Goal: Information Seeking & Learning: Learn about a topic

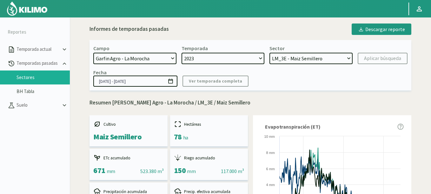
select select "817: Object"
select select "1: 2023"
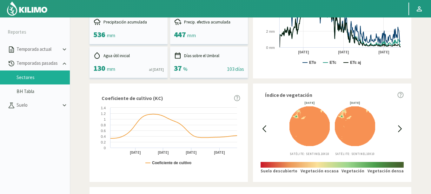
scroll to position [228, 0]
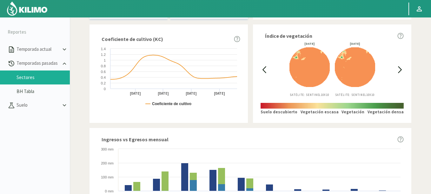
click at [263, 62] on div at bounding box center [263, 69] width 7 height 55
drag, startPoint x: 269, startPoint y: 68, endPoint x: 264, endPoint y: 68, distance: 5.7
click at [268, 68] on div "[DATE] Satélite: Sentinel 10X10 [DATE] Satélite: Sentinel 10X10" at bounding box center [332, 69] width 128 height 55
click at [263, 68] on icon at bounding box center [263, 69] width 7 height 7
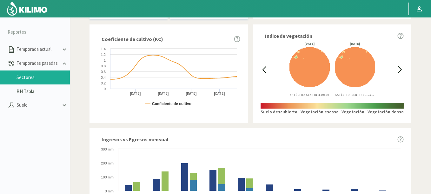
click at [263, 68] on icon at bounding box center [263, 69] width 7 height 7
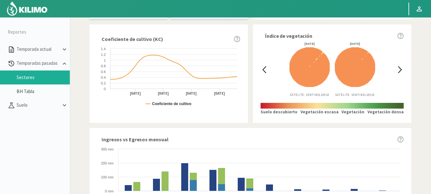
click at [263, 68] on icon at bounding box center [263, 69] width 7 height 7
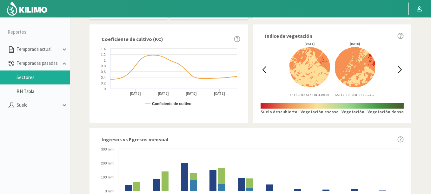
click at [263, 68] on icon at bounding box center [263, 69] width 7 height 7
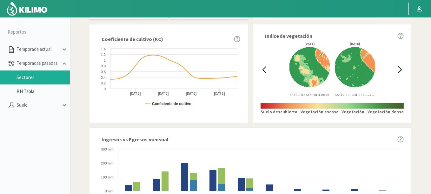
click at [263, 68] on icon at bounding box center [263, 69] width 7 height 7
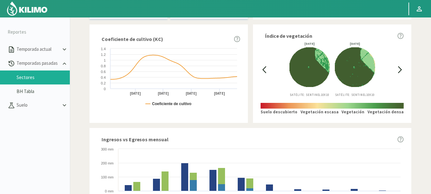
click at [263, 68] on icon at bounding box center [263, 69] width 7 height 7
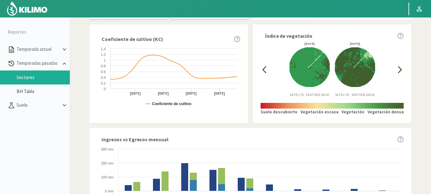
click at [263, 68] on icon at bounding box center [263, 69] width 7 height 7
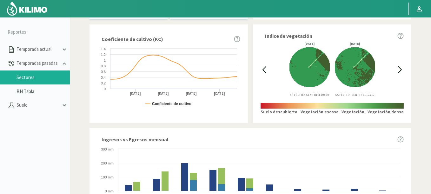
click at [263, 68] on icon at bounding box center [263, 69] width 7 height 7
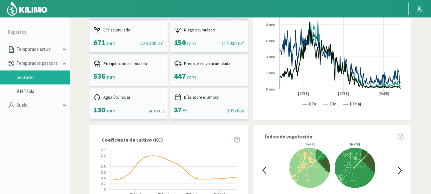
scroll to position [190, 0]
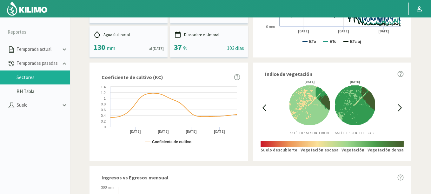
click at [267, 108] on icon at bounding box center [263, 107] width 7 height 7
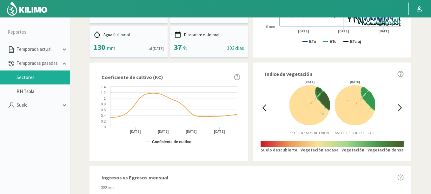
click at [266, 108] on icon at bounding box center [263, 107] width 7 height 7
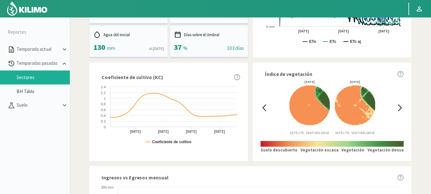
click at [266, 108] on icon at bounding box center [263, 107] width 7 height 7
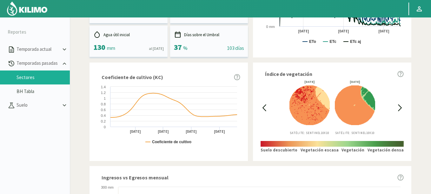
click at [399, 106] on icon at bounding box center [399, 107] width 7 height 7
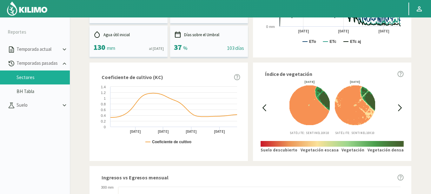
click at [399, 106] on icon at bounding box center [399, 107] width 7 height 7
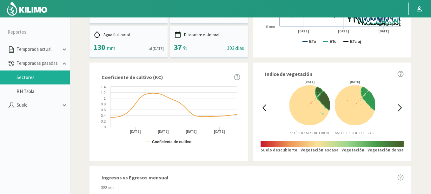
click at [399, 106] on icon at bounding box center [399, 107] width 7 height 7
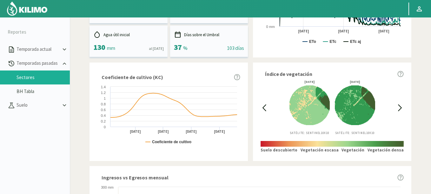
click at [399, 106] on icon at bounding box center [399, 107] width 7 height 7
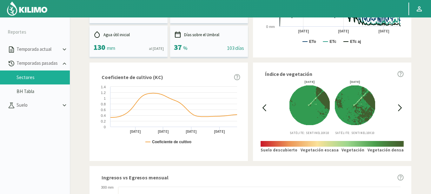
click at [399, 106] on icon at bounding box center [399, 107] width 7 height 7
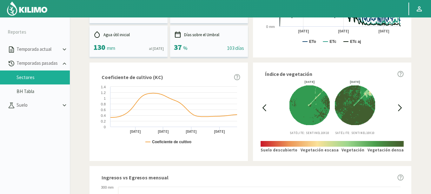
click at [399, 106] on icon at bounding box center [399, 107] width 7 height 7
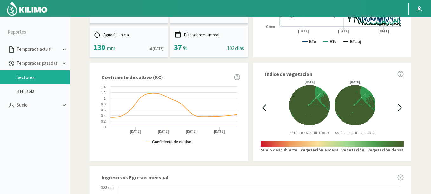
click at [399, 106] on icon at bounding box center [399, 107] width 7 height 7
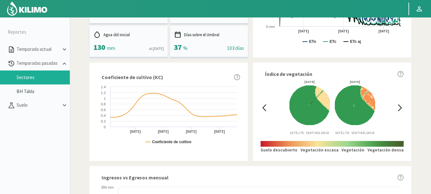
click at [399, 106] on icon at bounding box center [399, 107] width 7 height 7
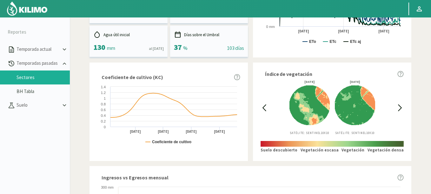
click at [399, 106] on icon at bounding box center [399, 107] width 7 height 7
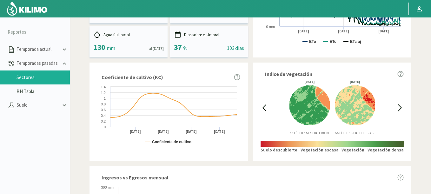
click at [264, 105] on icon at bounding box center [263, 107] width 7 height 7
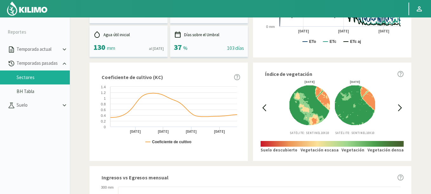
click at [264, 105] on icon at bounding box center [263, 107] width 7 height 7
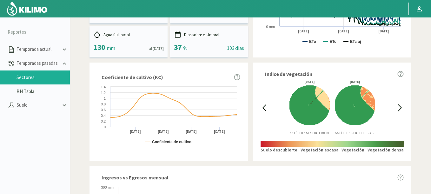
click at [264, 105] on icon at bounding box center [263, 107] width 7 height 7
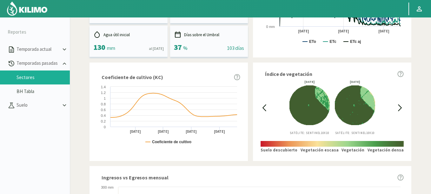
click at [264, 105] on icon at bounding box center [263, 107] width 7 height 7
click at [396, 107] on div "[DATE] Satélite: Sentinel 10X10 [DATE] Satélite: Sentinel 10X10" at bounding box center [332, 107] width 128 height 55
click at [399, 107] on icon at bounding box center [399, 107] width 7 height 7
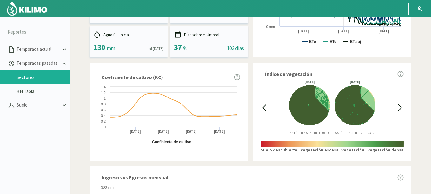
click at [399, 107] on icon at bounding box center [399, 107] width 7 height 7
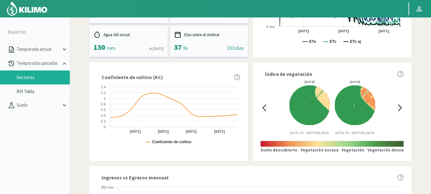
click at [399, 107] on icon at bounding box center [399, 107] width 7 height 7
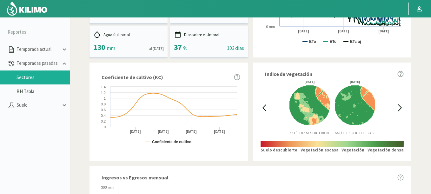
click at [399, 107] on icon at bounding box center [399, 107] width 7 height 7
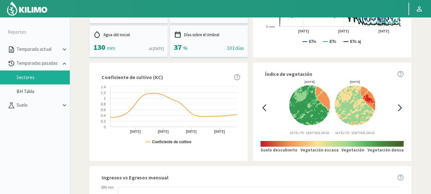
click at [399, 107] on icon at bounding box center [399, 107] width 7 height 7
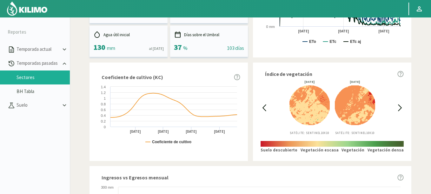
click at [266, 108] on icon at bounding box center [263, 107] width 7 height 7
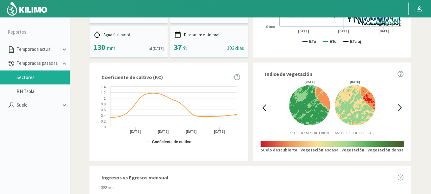
click at [263, 107] on icon at bounding box center [264, 108] width 3 height 6
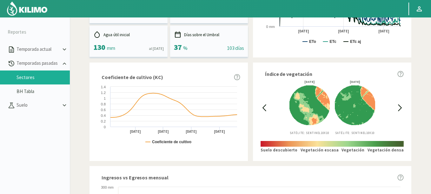
click at [399, 105] on icon at bounding box center [399, 107] width 7 height 7
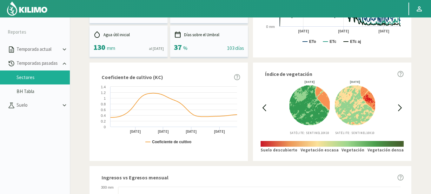
click at [263, 106] on icon at bounding box center [263, 107] width 7 height 7
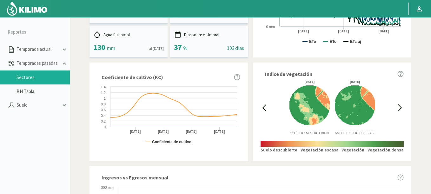
click at [263, 106] on icon at bounding box center [263, 107] width 7 height 7
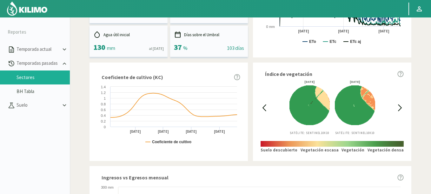
click at [400, 107] on icon at bounding box center [399, 107] width 7 height 7
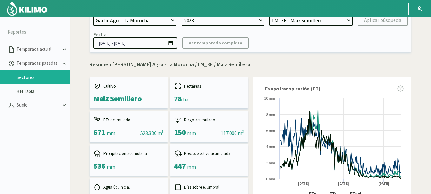
scroll to position [228, 0]
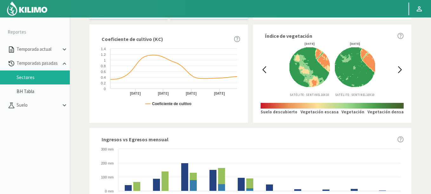
click at [395, 69] on div "[DATE] Satélite: Sentinel 10X10 [DATE] Satélite: Sentinel 10X10" at bounding box center [332, 69] width 128 height 55
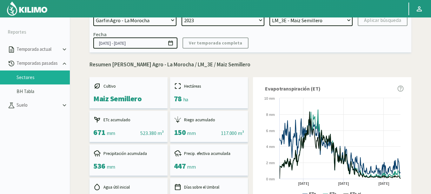
click at [172, 42] on icon at bounding box center [170, 43] width 4 height 5
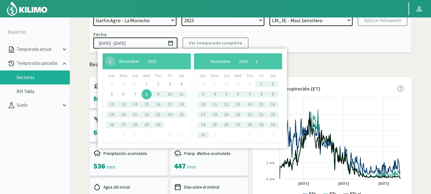
click at [150, 94] on span "8" at bounding box center [146, 94] width 10 height 10
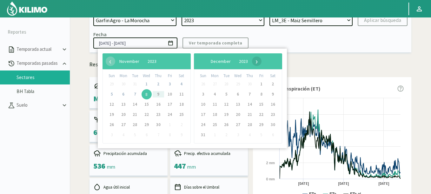
click at [261, 62] on span "›" at bounding box center [257, 61] width 10 height 10
click at [256, 62] on span "›" at bounding box center [252, 61] width 10 height 10
click at [258, 62] on span "›" at bounding box center [254, 61] width 10 height 10
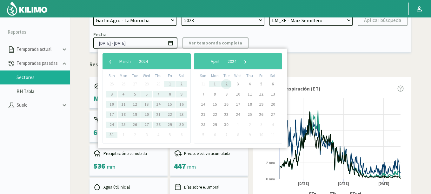
click at [226, 84] on span "2" at bounding box center [226, 84] width 10 height 10
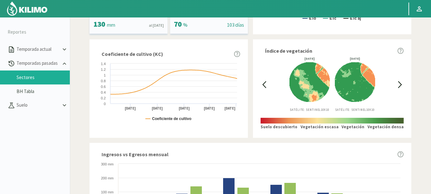
scroll to position [195, 0]
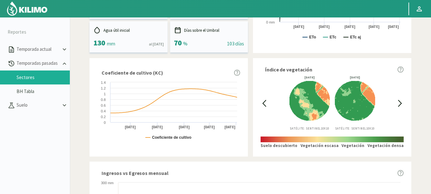
click at [400, 105] on icon at bounding box center [399, 103] width 3 height 6
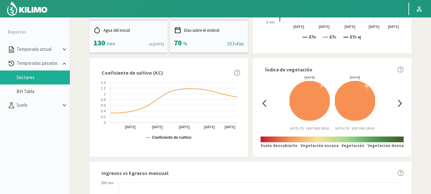
click at [271, 101] on div "[DATE] Satélite: Sentinel 10X10 [DATE] Satélite: Sentinel 10X10" at bounding box center [332, 103] width 128 height 55
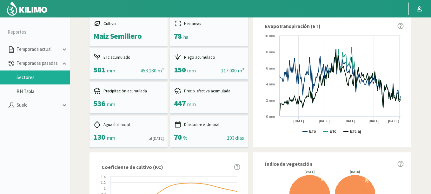
scroll to position [4, 0]
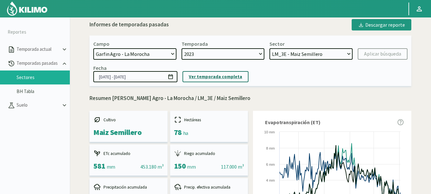
click at [213, 78] on p "Ver temporada completa" at bounding box center [215, 76] width 53 height 7
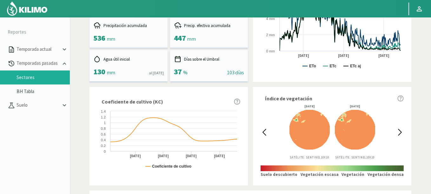
scroll to position [233, 0]
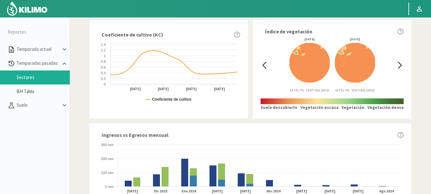
click at [265, 63] on icon at bounding box center [263, 65] width 7 height 7
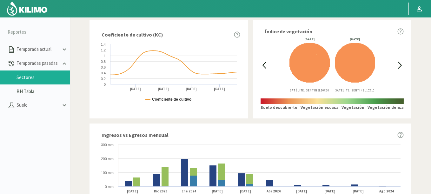
click at [265, 63] on icon at bounding box center [263, 65] width 7 height 7
click at [265, 64] on icon at bounding box center [263, 65] width 7 height 7
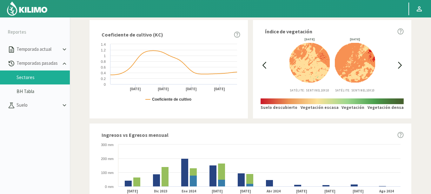
click at [265, 64] on icon at bounding box center [263, 65] width 7 height 7
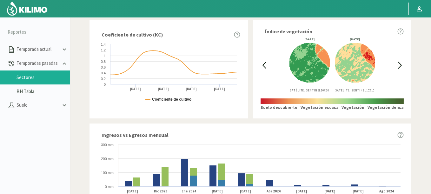
click at [265, 64] on icon at bounding box center [263, 65] width 7 height 7
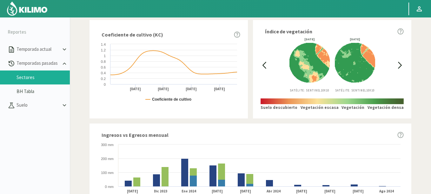
click at [402, 65] on icon at bounding box center [399, 65] width 7 height 7
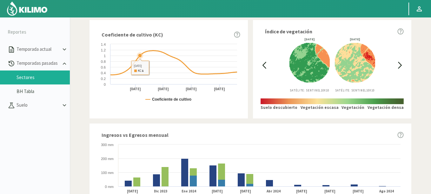
scroll to position [4, 0]
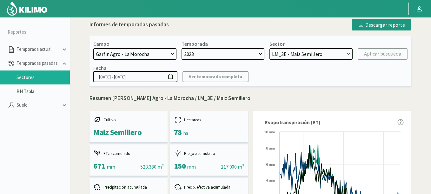
click at [174, 78] on input "[DATE] - [DATE]" at bounding box center [135, 76] width 84 height 11
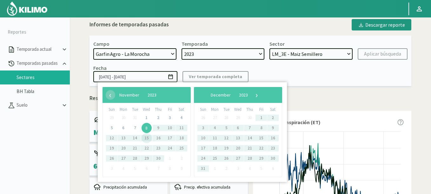
click at [145, 131] on span "8" at bounding box center [146, 128] width 10 height 10
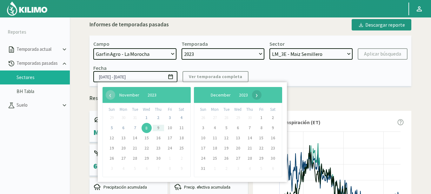
click at [261, 96] on span "›" at bounding box center [257, 95] width 10 height 10
click at [256, 96] on span "›" at bounding box center [252, 95] width 10 height 10
click at [258, 96] on span "›" at bounding box center [254, 95] width 10 height 10
click at [253, 96] on span "›" at bounding box center [248, 95] width 10 height 10
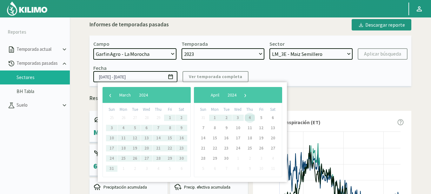
click at [250, 116] on span "4" at bounding box center [249, 118] width 10 height 10
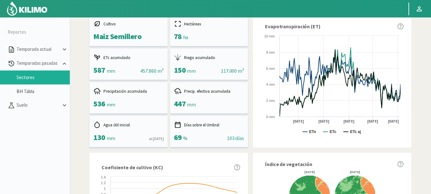
scroll to position [0, 0]
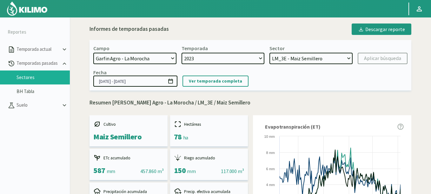
click at [171, 81] on icon at bounding box center [170, 81] width 6 height 6
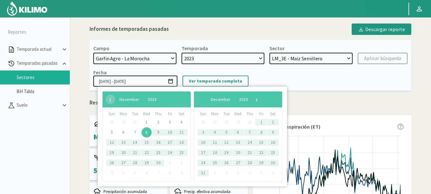
click at [146, 134] on span "8" at bounding box center [146, 132] width 10 height 10
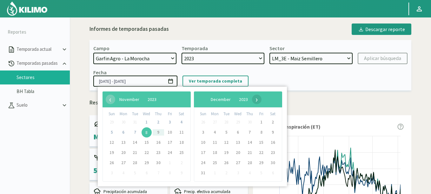
click at [261, 100] on span "›" at bounding box center [257, 99] width 10 height 10
click at [258, 100] on span "›" at bounding box center [254, 99] width 10 height 10
click at [253, 100] on span "›" at bounding box center [248, 99] width 10 height 10
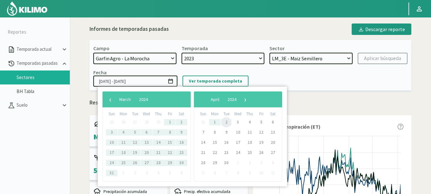
click at [224, 122] on span "2" at bounding box center [226, 122] width 10 height 10
type input "[DATE] - [DATE]"
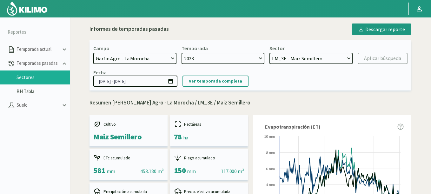
select select "1: Object"
click at [269, 53] on select "LM_3E - Maiz Semillero LM_1 - Maiz Semillero LM_4E - Maiz Semillero LM_5E - Mai…" at bounding box center [310, 58] width 83 height 11
click at [378, 58] on div "Aplicar búsqueda" at bounding box center [382, 59] width 37 height 8
type input "[DATE] - [DATE]"
select select "6: Object"
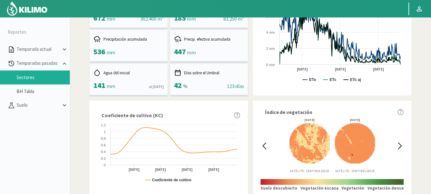
scroll to position [228, 0]
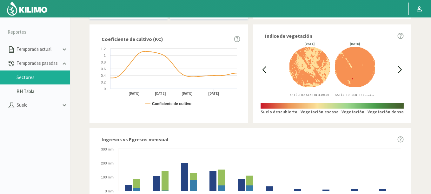
click at [265, 70] on icon at bounding box center [263, 69] width 7 height 7
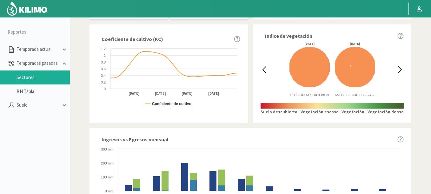
click at [265, 70] on icon at bounding box center [263, 69] width 7 height 7
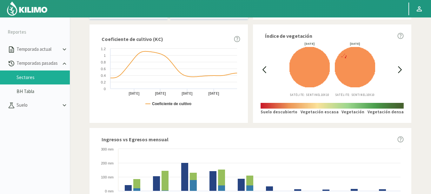
click at [265, 70] on icon at bounding box center [263, 69] width 7 height 7
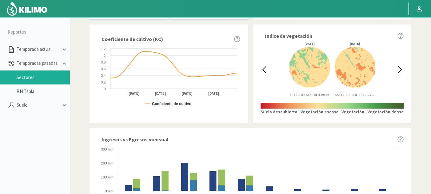
click at [265, 70] on icon at bounding box center [263, 69] width 7 height 7
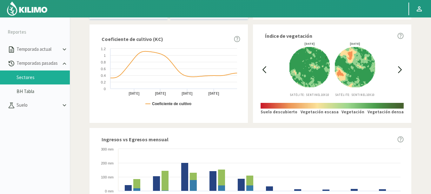
click at [265, 70] on icon at bounding box center [263, 69] width 7 height 7
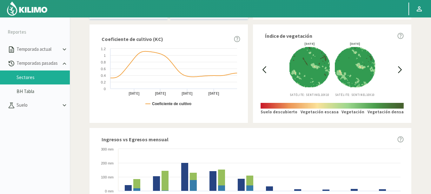
click at [400, 69] on icon at bounding box center [399, 70] width 3 height 6
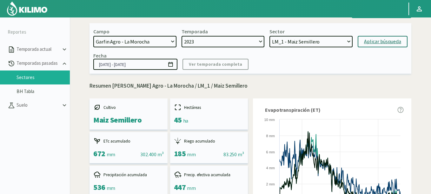
scroll to position [0, 0]
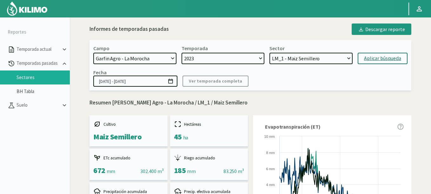
click at [173, 83] on input "[DATE] - [DATE]" at bounding box center [135, 80] width 84 height 11
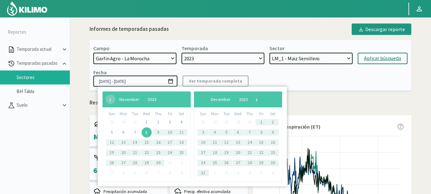
click at [146, 130] on span "8" at bounding box center [146, 132] width 10 height 10
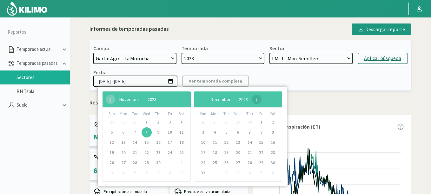
click at [261, 100] on span "›" at bounding box center [257, 99] width 10 height 10
click at [256, 100] on span "›" at bounding box center [252, 99] width 10 height 10
click at [258, 100] on span "›" at bounding box center [254, 99] width 10 height 10
click at [253, 100] on span "›" at bounding box center [248, 99] width 10 height 10
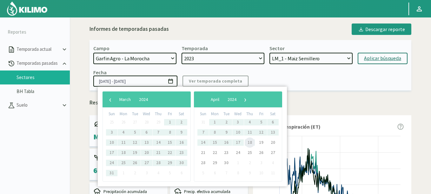
drag, startPoint x: 249, startPoint y: 142, endPoint x: 176, endPoint y: 87, distance: 91.6
click at [250, 142] on span "18" at bounding box center [249, 142] width 10 height 10
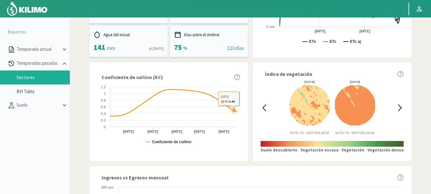
scroll to position [195, 0]
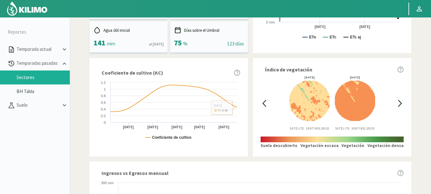
click at [269, 105] on div "[DATE] Satélite: Sentinel 10X10 [DATE] Satélite: Sentinel 10X10" at bounding box center [332, 103] width 128 height 55
click at [266, 104] on icon at bounding box center [263, 103] width 7 height 7
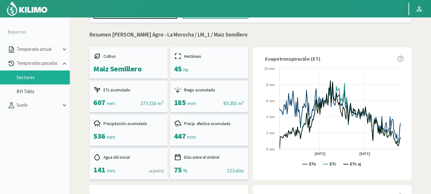
scroll to position [0, 0]
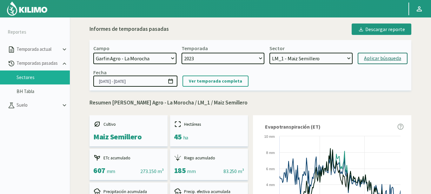
click at [171, 82] on icon at bounding box center [170, 81] width 6 height 6
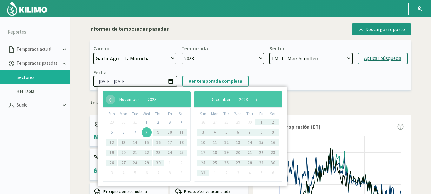
click at [147, 134] on span "8" at bounding box center [146, 132] width 10 height 10
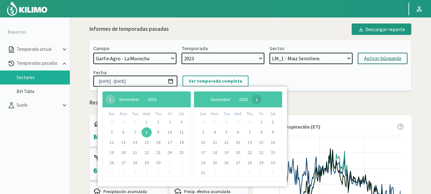
click at [261, 100] on span "›" at bounding box center [257, 99] width 10 height 10
click at [256, 100] on span "›" at bounding box center [252, 99] width 10 height 10
click at [258, 100] on span "›" at bounding box center [254, 99] width 10 height 10
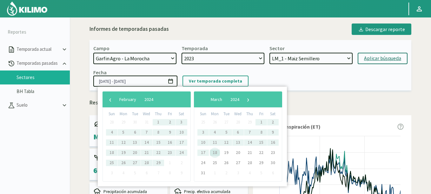
click at [217, 154] on span "18" at bounding box center [215, 152] width 10 height 10
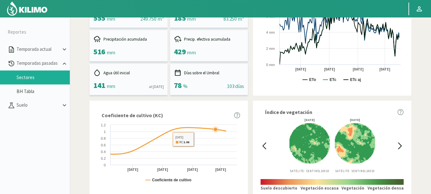
scroll to position [157, 0]
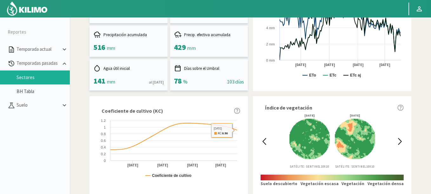
click at [399, 143] on icon at bounding box center [399, 141] width 7 height 7
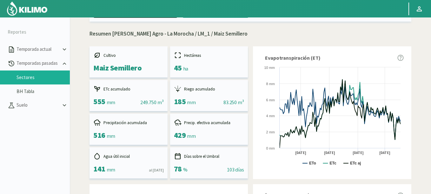
scroll to position [0, 0]
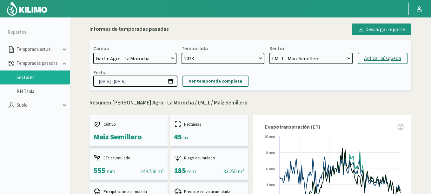
click at [212, 81] on p "Ver temporada completa" at bounding box center [215, 80] width 53 height 7
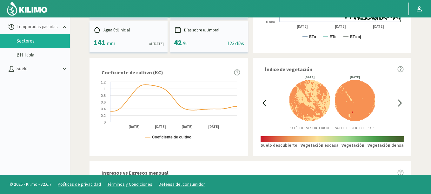
scroll to position [190, 0]
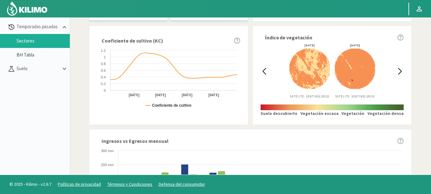
click at [263, 73] on icon at bounding box center [263, 71] width 7 height 7
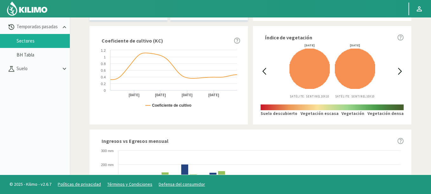
click at [263, 73] on icon at bounding box center [263, 71] width 7 height 7
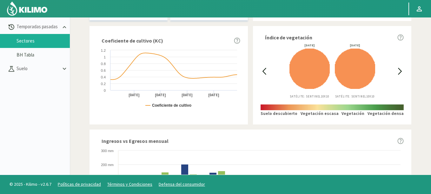
click at [263, 73] on icon at bounding box center [263, 71] width 7 height 7
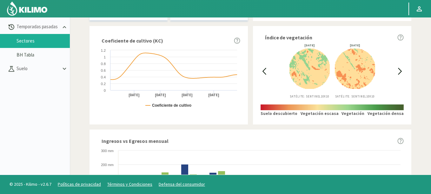
click at [263, 73] on icon at bounding box center [263, 71] width 7 height 7
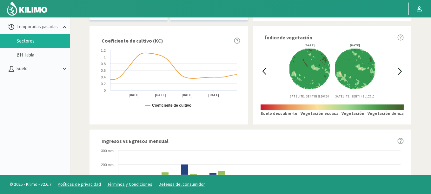
click at [397, 73] on icon at bounding box center [399, 71] width 7 height 7
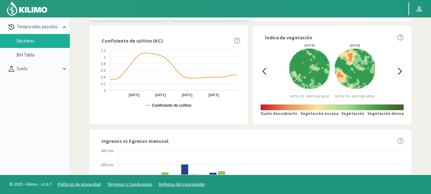
click at [397, 73] on icon at bounding box center [399, 71] width 7 height 7
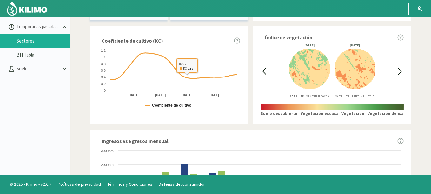
scroll to position [0, 0]
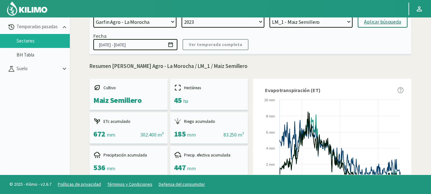
click at [174, 44] on input "[DATE] - [DATE]" at bounding box center [135, 44] width 84 height 11
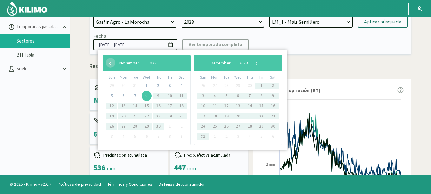
click at [147, 90] on tbody "29 30 31 1 2 3 4 5 6 7 8 9 10 11 12 13 14 15 16 17 18 19 20 21 22 23 24 25 26 2…" at bounding box center [146, 111] width 81 height 61
click at [146, 93] on span "8" at bounding box center [146, 96] width 10 height 10
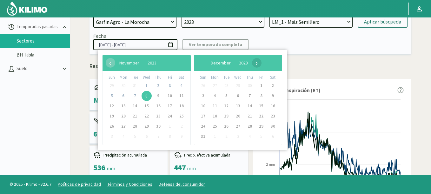
click at [261, 63] on span "›" at bounding box center [257, 63] width 10 height 10
click at [256, 63] on span "›" at bounding box center [252, 63] width 10 height 10
click at [258, 63] on span "›" at bounding box center [254, 63] width 10 height 10
click at [253, 63] on span "›" at bounding box center [248, 63] width 10 height 10
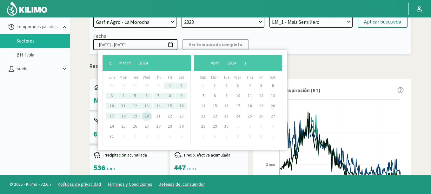
click at [146, 117] on span "20" at bounding box center [146, 116] width 10 height 10
type input "[DATE] - [DATE]"
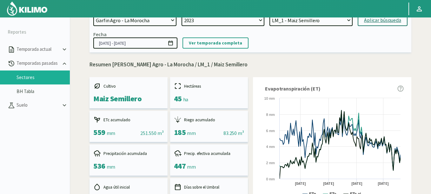
scroll to position [36, 0]
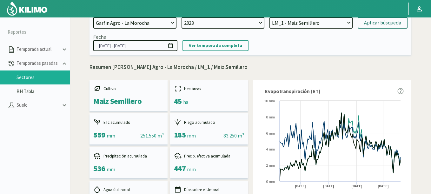
select select "7: Object"
click at [269, 17] on select "LM_3E - Maiz Semillero LM_1 - Maiz Semillero LM_4E - Maiz Semillero LM_5E - Mai…" at bounding box center [310, 22] width 83 height 11
click at [374, 25] on div "Aplicar búsqueda" at bounding box center [382, 23] width 37 height 8
type input "[DATE] - [DATE]"
select select "12: Object"
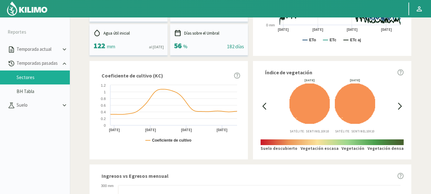
scroll to position [188, 0]
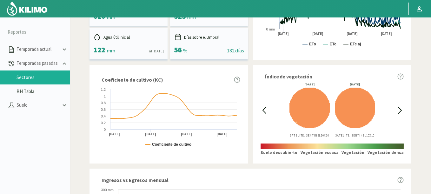
click at [263, 107] on icon at bounding box center [263, 110] width 7 height 7
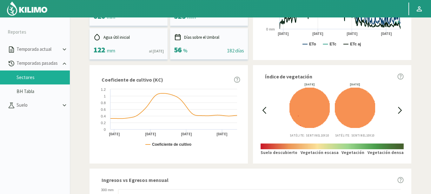
click at [263, 107] on icon at bounding box center [263, 110] width 7 height 7
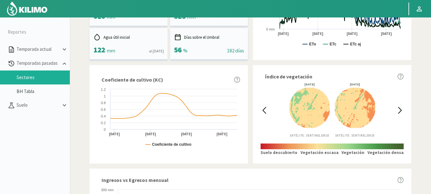
click at [263, 107] on icon at bounding box center [263, 110] width 7 height 7
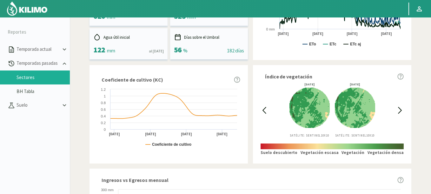
click at [399, 112] on icon at bounding box center [399, 110] width 7 height 7
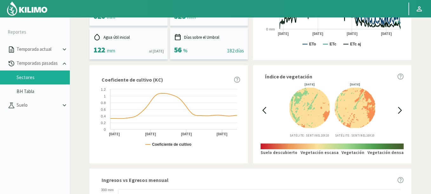
click at [264, 110] on icon at bounding box center [263, 110] width 7 height 7
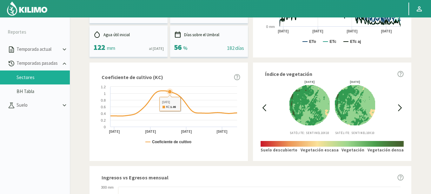
scroll to position [0, 0]
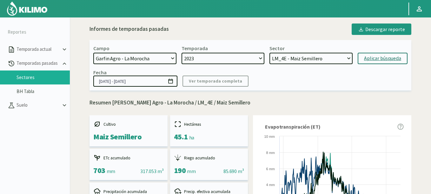
click at [171, 82] on icon at bounding box center [170, 81] width 6 height 6
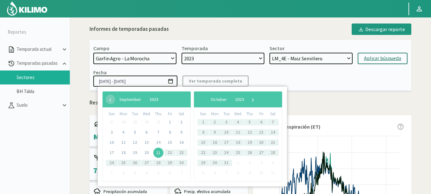
click at [159, 153] on span "21" at bounding box center [158, 152] width 10 height 10
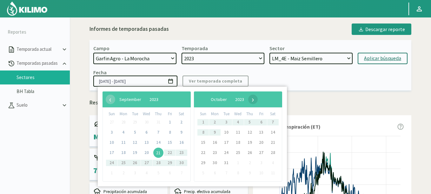
click at [257, 101] on span "›" at bounding box center [253, 99] width 10 height 10
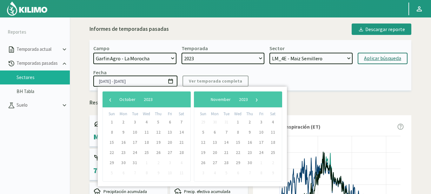
click at [261, 101] on span "›" at bounding box center [257, 99] width 10 height 10
click at [256, 101] on span "›" at bounding box center [252, 99] width 10 height 10
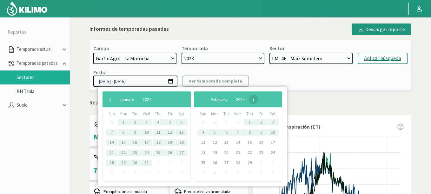
click at [258, 102] on span "›" at bounding box center [254, 99] width 10 height 10
click at [262, 144] on span "15" at bounding box center [261, 142] width 10 height 10
type input "[DATE] - [DATE]"
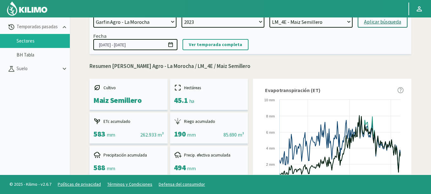
select select "11: Object"
click at [269, 16] on select "LM_3E - Maiz Semillero LM_1 - Maiz Semillero LM_4E - Maiz Semillero LM_5E - Mai…" at bounding box center [310, 21] width 83 height 11
click at [398, 23] on div "Aplicar búsqueda" at bounding box center [382, 22] width 37 height 8
type input "[DATE] - [DATE]"
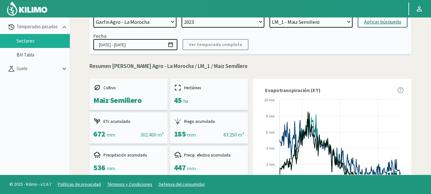
select select "17: Object"
click at [269, 16] on select "LM_3E - Maiz Semillero LM_1 - Maiz Semillero LM_4E - Maiz Semillero LM_5E - Mai…" at bounding box center [310, 21] width 83 height 11
click at [367, 24] on div "Aplicar búsqueda" at bounding box center [382, 22] width 37 height 8
type input "[DATE] - [DATE]"
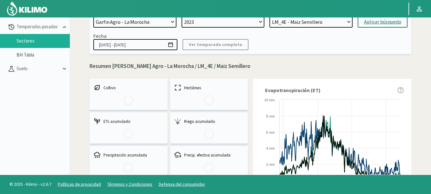
click at [172, 47] on icon at bounding box center [170, 44] width 4 height 5
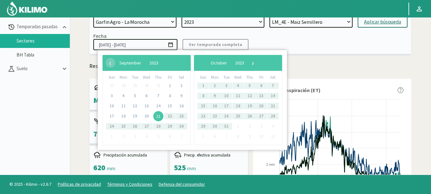
click at [172, 47] on icon at bounding box center [170, 44] width 4 height 5
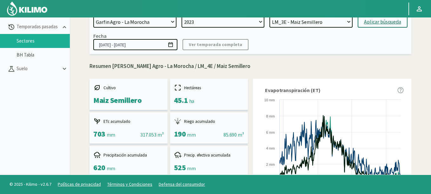
click at [269, 16] on select "LM_3E - Maiz Semillero LM_1 - Maiz Semillero LM_4E - Maiz Semillero LM_5E - Mai…" at bounding box center [310, 21] width 83 height 11
click at [172, 46] on icon at bounding box center [170, 45] width 6 height 6
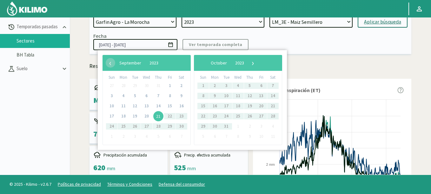
click at [172, 46] on icon at bounding box center [170, 45] width 6 height 6
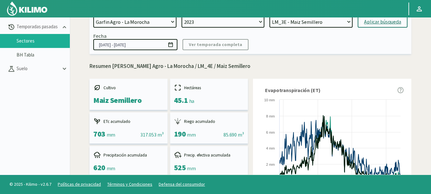
click at [171, 43] on icon at bounding box center [170, 45] width 6 height 6
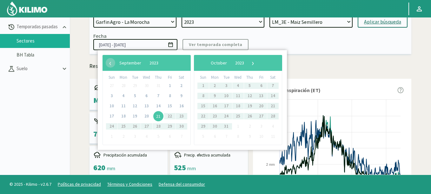
click at [171, 43] on icon at bounding box center [170, 45] width 6 height 6
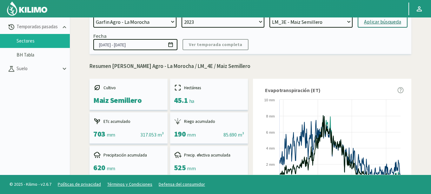
click at [171, 45] on icon at bounding box center [170, 45] width 6 height 6
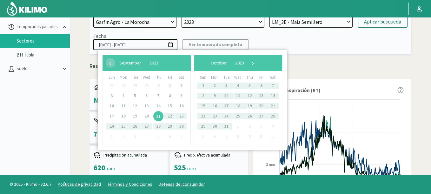
click at [317, 38] on div "Fecha [DATE] - [DATE] Ver temporada completa" at bounding box center [250, 41] width 314 height 17
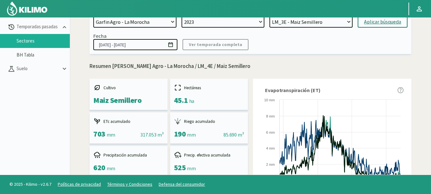
click at [304, 28] on div "Campo [DATE] 8 Fuegos Acograpes - Ag. [PERSON_NAME] - Ag. [GEOGRAPHIC_DATA] Aco…" at bounding box center [249, 28] width 321 height 50
select select "21: Object"
click at [269, 16] on select "LM_3E - Maiz Semillero LM_1 - Maiz Semillero LM_4E - Maiz Semillero LM_5E - Mai…" at bounding box center [310, 21] width 83 height 11
click at [384, 25] on div "Aplicar búsqueda" at bounding box center [382, 22] width 37 height 8
type input "[DATE] - [DATE]"
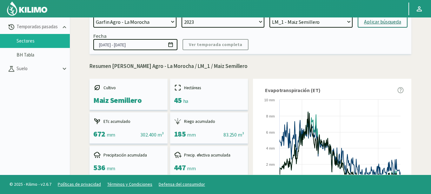
select select "25: Object"
click at [269, 16] on select "LM_3E - Maiz Semillero LM_1 - Maiz Semillero LM_4E - Maiz Semillero LM_5E - Mai…" at bounding box center [310, 21] width 83 height 11
click at [288, 32] on div "Campo [DATE] 8 Fuegos Acograpes - Ag. [PERSON_NAME] - Ag. [GEOGRAPHIC_DATA] Aco…" at bounding box center [249, 28] width 321 height 50
click at [371, 20] on div "Aplicar búsqueda" at bounding box center [382, 22] width 37 height 8
type input "[DATE] - [DATE]"
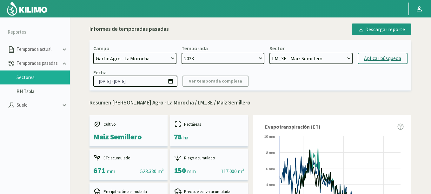
select select "32: Object"
click at [269, 53] on select "LM_3E - Maiz Semillero LM_1 - Maiz Semillero LM_4E - Maiz Semillero LM_5E - Mai…" at bounding box center [310, 58] width 83 height 11
click at [384, 58] on div "Aplicar búsqueda" at bounding box center [382, 59] width 37 height 8
type input "[DATE] - [DATE]"
select select "37: Object"
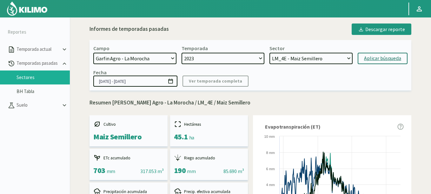
click at [170, 80] on icon at bounding box center [170, 81] width 4 height 5
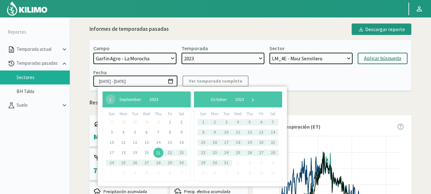
scroll to position [36, 0]
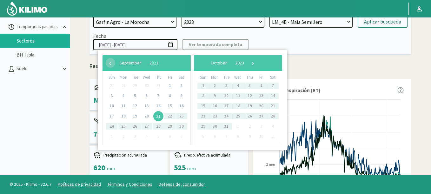
click at [72, 126] on bs-daterangepicker-container "‹ ​ September ​ 2023 ​ › Sun Mon Tue Wed Thu Fri Sat 27 28 29 30 31 1 2 3 4 5 6…" at bounding box center [135, 100] width 189 height 100
click at [168, 45] on icon at bounding box center [170, 45] width 6 height 6
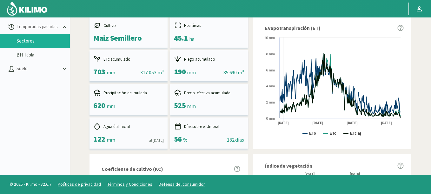
scroll to position [0, 0]
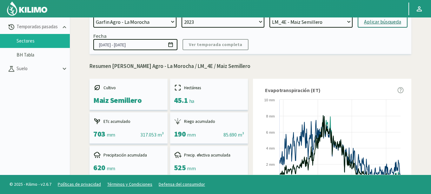
click at [172, 46] on icon at bounding box center [170, 45] width 6 height 6
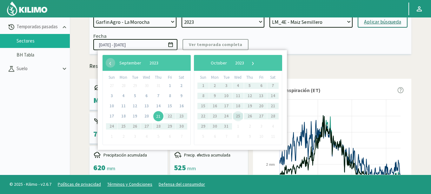
click at [239, 116] on span "25" at bounding box center [238, 116] width 10 height 10
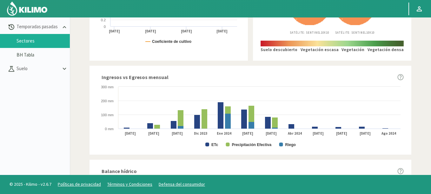
scroll to position [152, 0]
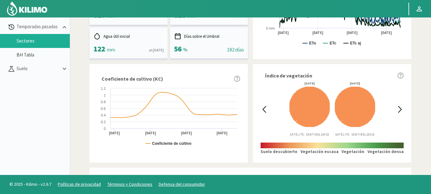
click at [265, 111] on icon at bounding box center [263, 109] width 7 height 7
click at [264, 107] on icon at bounding box center [263, 109] width 7 height 7
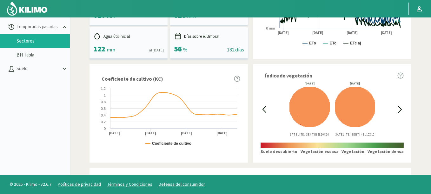
click at [264, 107] on icon at bounding box center [263, 109] width 7 height 7
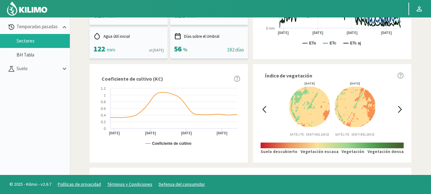
click at [264, 107] on icon at bounding box center [263, 109] width 7 height 7
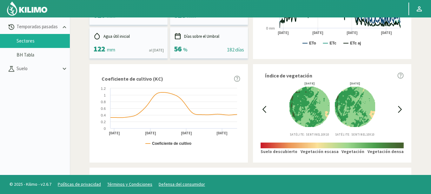
click at [264, 107] on icon at bounding box center [263, 109] width 7 height 7
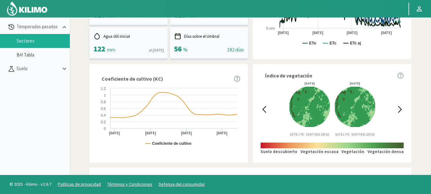
click at [398, 110] on icon at bounding box center [399, 109] width 7 height 7
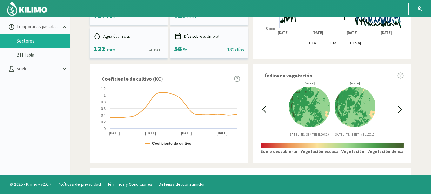
click at [398, 110] on icon at bounding box center [399, 109] width 7 height 7
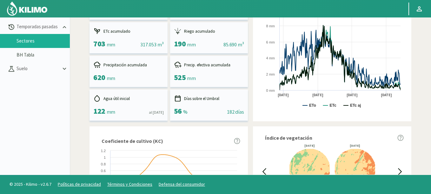
scroll to position [0, 0]
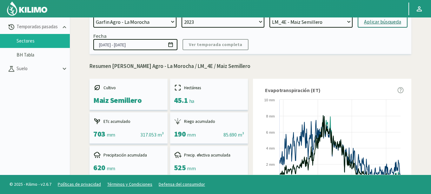
click at [175, 42] on input "[DATE] - [DATE]" at bounding box center [135, 44] width 84 height 11
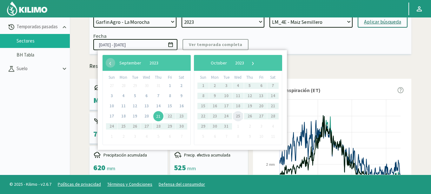
click at [237, 115] on span "25" at bounding box center [238, 116] width 10 height 10
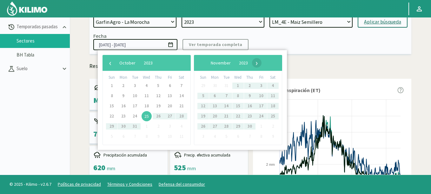
click at [261, 63] on span "›" at bounding box center [257, 63] width 10 height 10
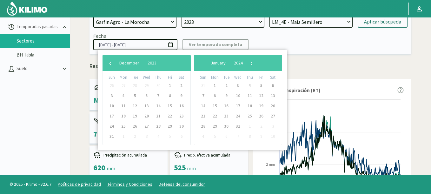
click at [256, 64] on span "›" at bounding box center [252, 63] width 10 height 10
click at [258, 64] on span "›" at bounding box center [254, 63] width 10 height 10
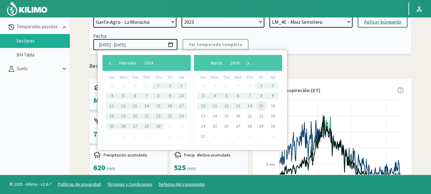
click at [264, 107] on span "15" at bounding box center [261, 106] width 10 height 10
type input "[DATE] - [DATE]"
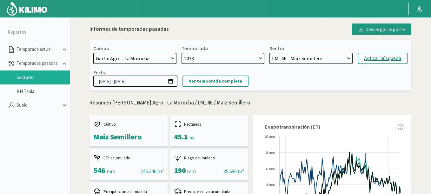
select select "38: Object"
click at [269, 53] on select "LM_3E - Maiz Semillero LM_1 - Maiz Semillero LM_4E - Maiz Semillero LM_5E - Mai…" at bounding box center [310, 58] width 83 height 11
click at [378, 56] on div "Aplicar búsqueda" at bounding box center [382, 59] width 37 height 8
type input "[DATE] - [DATE]"
select select "43: Object"
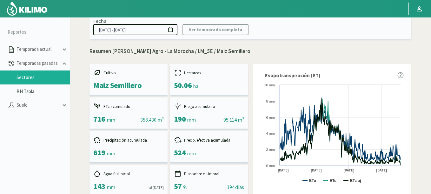
scroll to position [38, 0]
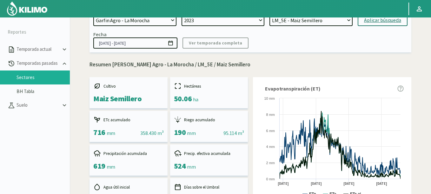
click at [170, 42] on icon at bounding box center [170, 43] width 4 height 5
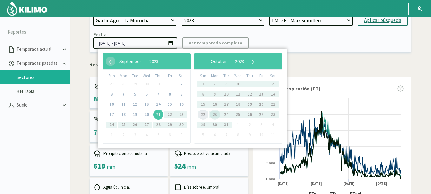
click at [200, 114] on span "22" at bounding box center [203, 114] width 10 height 10
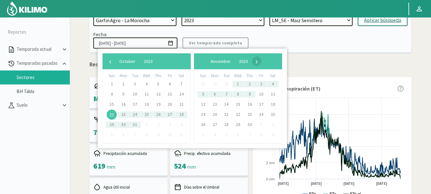
click at [261, 62] on span "›" at bounding box center [257, 61] width 10 height 10
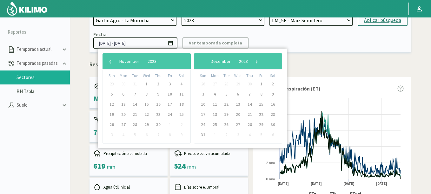
click at [261, 62] on span "›" at bounding box center [257, 61] width 10 height 10
click at [256, 62] on span "›" at bounding box center [252, 61] width 10 height 10
drag, startPoint x: 304, startPoint y: 49, endPoint x: 300, endPoint y: 51, distance: 4.7
click at [304, 50] on div "Campo [DATE] 8 Fuegos Acograpes - Ag. [PERSON_NAME] - Ag. [GEOGRAPHIC_DATA] Aco…" at bounding box center [249, 27] width 321 height 50
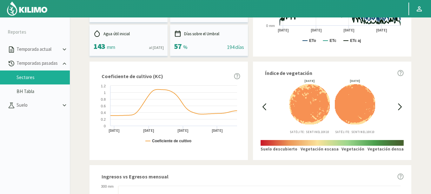
scroll to position [190, 0]
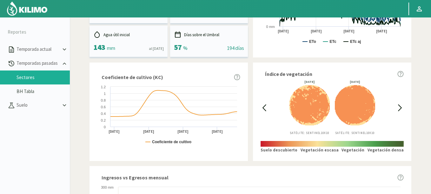
click at [263, 109] on icon at bounding box center [263, 107] width 7 height 7
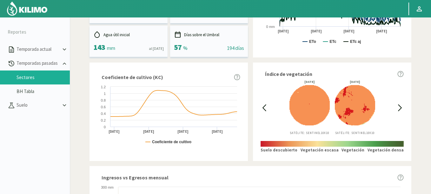
click at [263, 109] on icon at bounding box center [263, 107] width 7 height 7
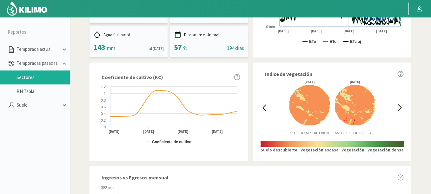
click at [263, 109] on icon at bounding box center [263, 107] width 7 height 7
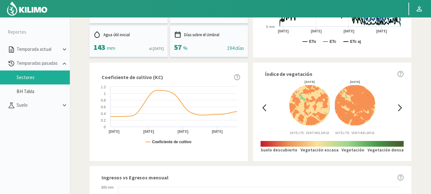
click at [263, 109] on icon at bounding box center [263, 107] width 7 height 7
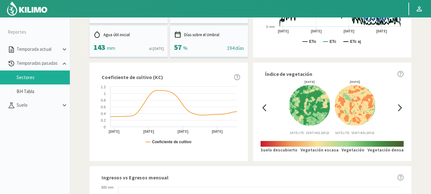
click at [263, 109] on icon at bounding box center [263, 107] width 7 height 7
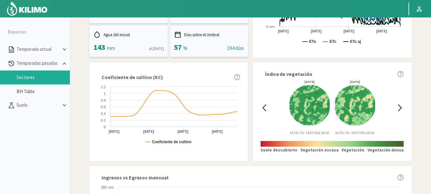
click at [401, 110] on icon at bounding box center [399, 107] width 7 height 7
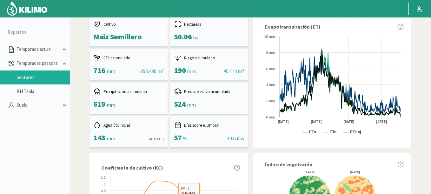
scroll to position [0, 0]
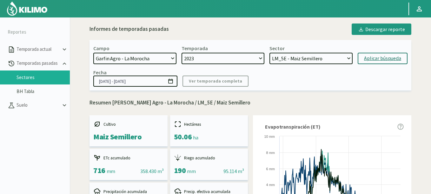
click at [171, 81] on icon at bounding box center [170, 81] width 6 height 6
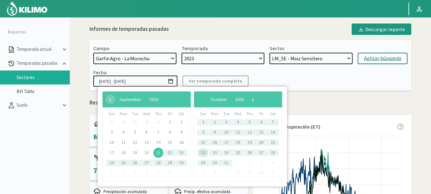
drag, startPoint x: 209, startPoint y: 153, endPoint x: 204, endPoint y: 152, distance: 5.3
click at [204, 152] on span "22" at bounding box center [203, 152] width 10 height 10
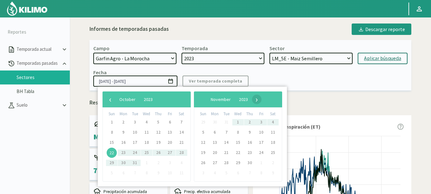
click at [261, 101] on span "›" at bounding box center [257, 99] width 10 height 10
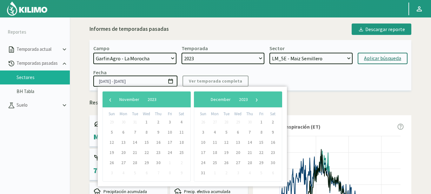
click at [261, 101] on span "›" at bounding box center [257, 99] width 10 height 10
click at [258, 101] on span "›" at bounding box center [254, 99] width 10 height 10
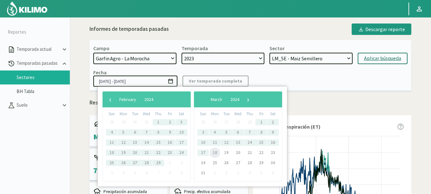
click at [214, 154] on span "18" at bounding box center [215, 152] width 10 height 10
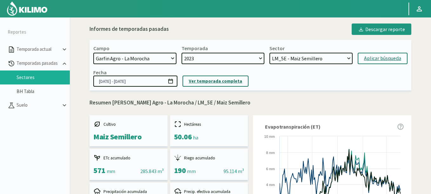
click at [223, 81] on p "Ver temporada completa" at bounding box center [215, 80] width 53 height 7
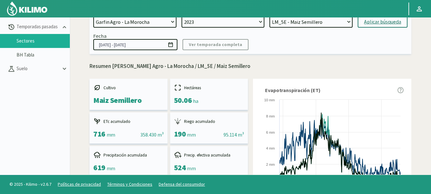
click at [171, 42] on icon at bounding box center [170, 45] width 6 height 6
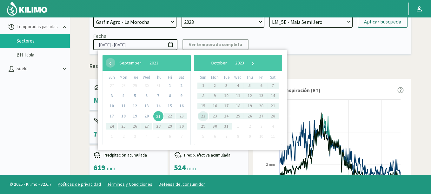
click at [202, 115] on span "22" at bounding box center [203, 116] width 10 height 10
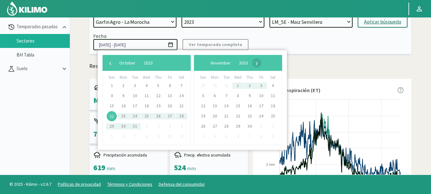
click at [261, 62] on span "›" at bounding box center [257, 63] width 10 height 10
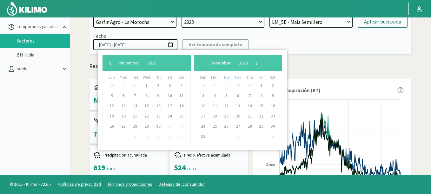
click at [261, 62] on span "›" at bounding box center [257, 63] width 10 height 10
click at [256, 62] on span "›" at bounding box center [252, 63] width 10 height 10
click at [258, 62] on span "›" at bounding box center [254, 63] width 10 height 10
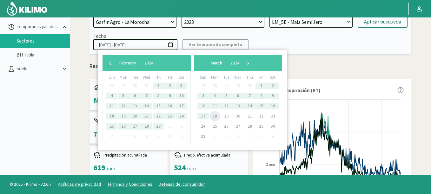
click at [215, 115] on span "18" at bounding box center [215, 116] width 10 height 10
type input "[DATE] - [DATE]"
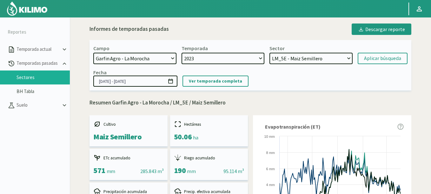
select select "817: Object"
select select "1: 2023"
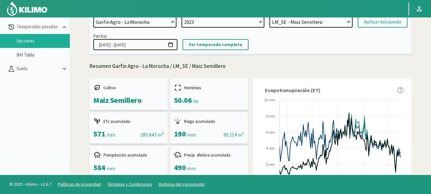
select select "44: Object"
click at [269, 16] on select "LM_3E - Maiz Semillero LM_1 - Maiz Semillero LM_4E - Maiz Semillero LM_5E - Mai…" at bounding box center [310, 21] width 83 height 11
click at [369, 23] on div "Aplicar búsqueda" at bounding box center [382, 22] width 37 height 8
type input "[DATE] - [DATE]"
select select "49: Object"
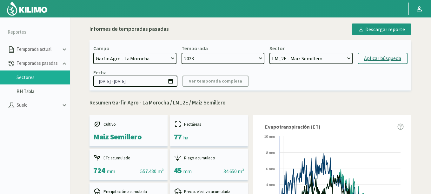
click at [171, 82] on icon at bounding box center [170, 81] width 6 height 6
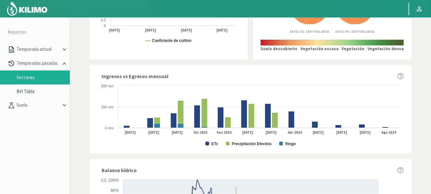
scroll to position [190, 0]
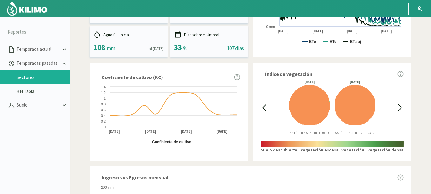
click at [262, 113] on div at bounding box center [263, 107] width 7 height 55
click at [264, 109] on icon at bounding box center [263, 107] width 7 height 7
click at [264, 109] on icon at bounding box center [264, 108] width 3 height 6
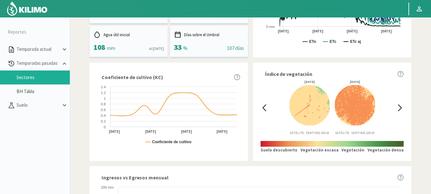
click at [264, 109] on icon at bounding box center [264, 108] width 3 height 6
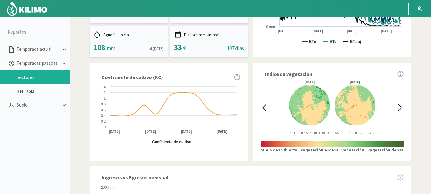
click at [264, 109] on icon at bounding box center [264, 108] width 3 height 6
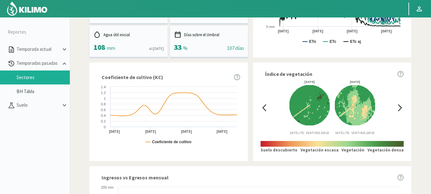
click at [264, 109] on icon at bounding box center [264, 108] width 3 height 6
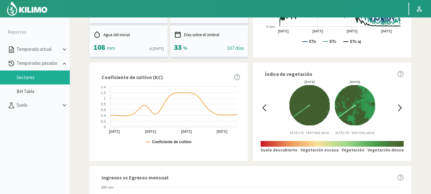
click at [264, 109] on icon at bounding box center [264, 108] width 3 height 6
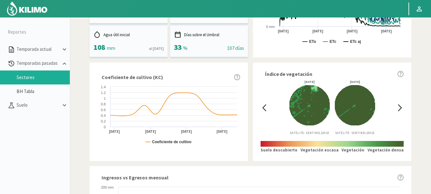
click at [264, 109] on icon at bounding box center [264, 108] width 3 height 6
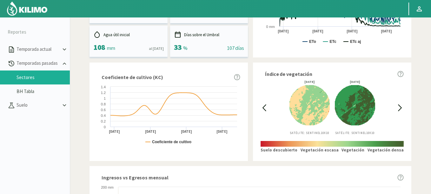
click at [264, 109] on icon at bounding box center [264, 108] width 3 height 6
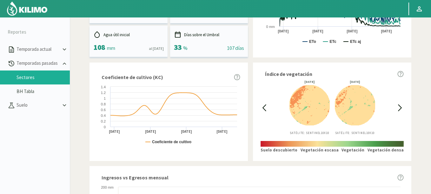
click at [264, 109] on icon at bounding box center [264, 108] width 3 height 6
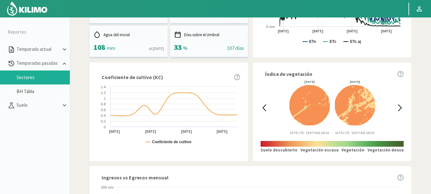
click at [264, 109] on icon at bounding box center [264, 108] width 3 height 6
click at [397, 106] on icon at bounding box center [399, 107] width 7 height 7
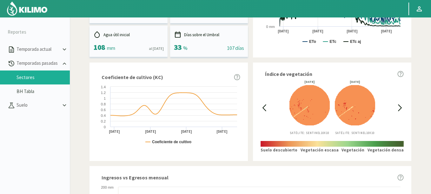
click at [397, 106] on icon at bounding box center [399, 107] width 7 height 7
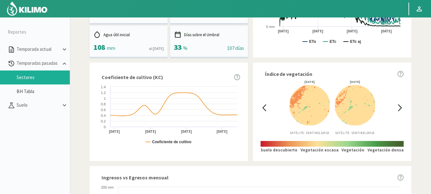
click at [397, 106] on icon at bounding box center [399, 107] width 7 height 7
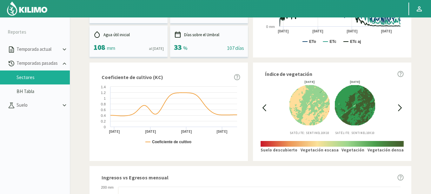
click at [397, 106] on icon at bounding box center [399, 107] width 7 height 7
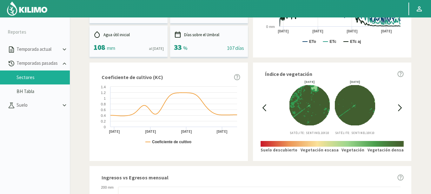
click at [264, 107] on icon at bounding box center [264, 108] width 3 height 6
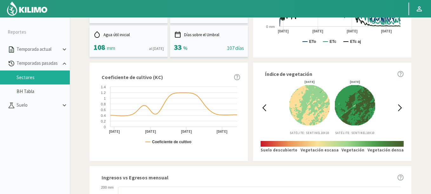
click at [263, 107] on icon at bounding box center [263, 107] width 7 height 7
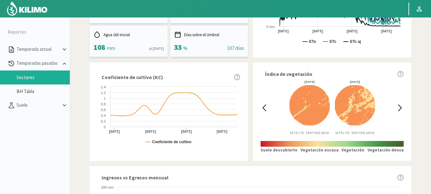
click at [263, 107] on icon at bounding box center [263, 107] width 7 height 7
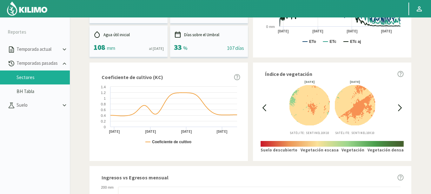
click at [263, 107] on icon at bounding box center [263, 107] width 7 height 7
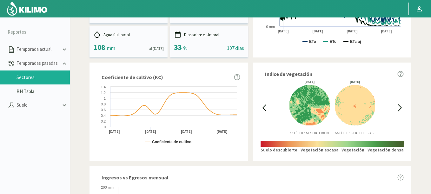
click at [396, 107] on icon at bounding box center [399, 107] width 7 height 7
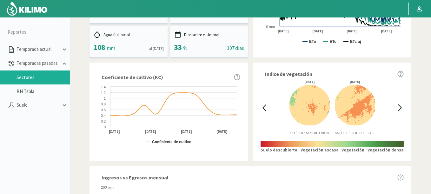
click at [397, 107] on icon at bounding box center [399, 107] width 7 height 7
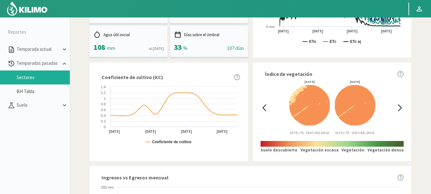
click at [397, 107] on icon at bounding box center [399, 107] width 7 height 7
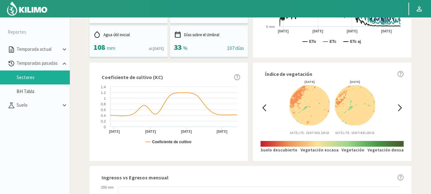
click at [397, 107] on icon at bounding box center [399, 107] width 7 height 7
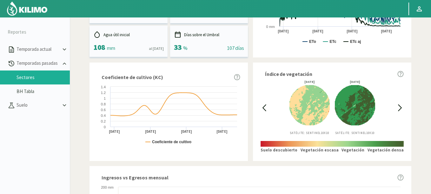
click at [397, 107] on icon at bounding box center [399, 107] width 7 height 7
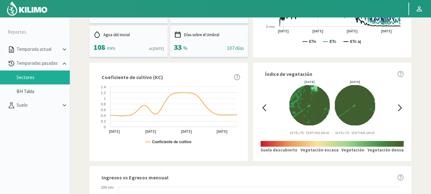
click at [397, 107] on icon at bounding box center [399, 107] width 7 height 7
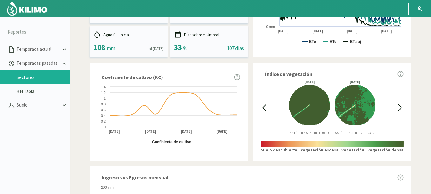
click at [397, 107] on icon at bounding box center [399, 107] width 7 height 7
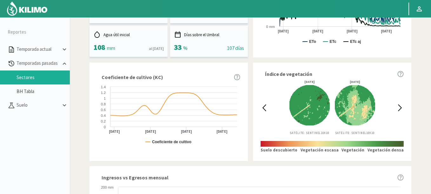
click at [397, 107] on icon at bounding box center [399, 107] width 7 height 7
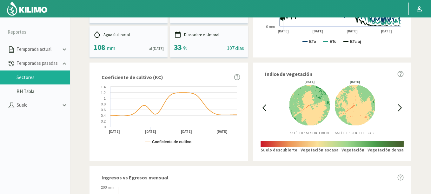
click at [261, 105] on icon at bounding box center [263, 107] width 7 height 7
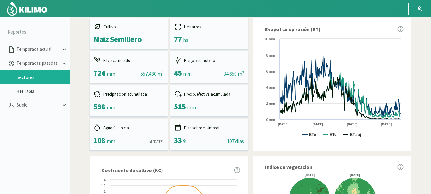
scroll to position [0, 0]
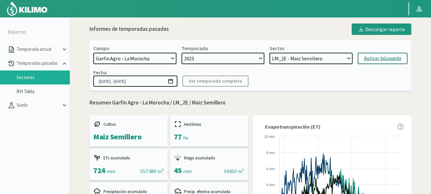
click at [171, 80] on icon at bounding box center [170, 81] width 4 height 5
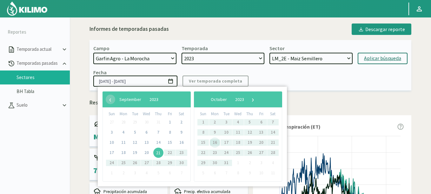
click at [214, 142] on span "16" at bounding box center [215, 142] width 10 height 10
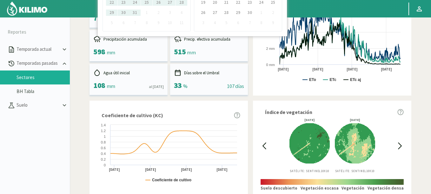
scroll to position [38, 0]
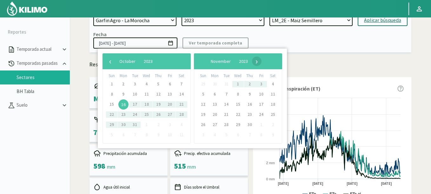
click at [261, 62] on span "›" at bounding box center [257, 61] width 10 height 10
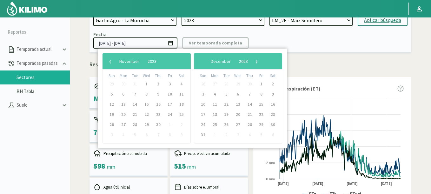
click at [261, 62] on span "›" at bounding box center [257, 61] width 10 height 10
click at [256, 62] on span "›" at bounding box center [252, 61] width 10 height 10
click at [253, 62] on span "›" at bounding box center [248, 61] width 10 height 10
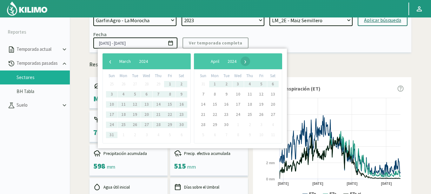
click at [250, 63] on span "›" at bounding box center [245, 61] width 10 height 10
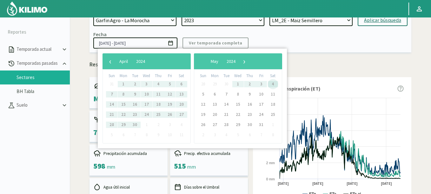
click at [272, 82] on span "4" at bounding box center [273, 84] width 10 height 10
type input "16/10/2023 - 04/05/2024"
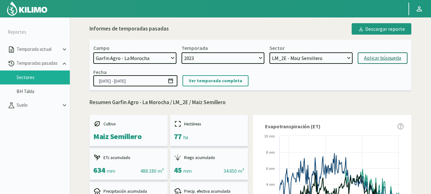
scroll to position [0, 0]
drag, startPoint x: 309, startPoint y: 59, endPoint x: 304, endPoint y: 58, distance: 5.2
click at [304, 58] on select "LM_3E - Maiz Semillero LM_1 - Maiz Semillero LM_4E - Maiz Semillero LM_5E - Mai…" at bounding box center [310, 58] width 83 height 11
select select "0: 2024"
click at [181, 53] on select "2024 2023" at bounding box center [222, 58] width 83 height 11
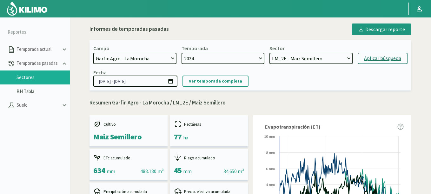
select select "50: Object"
click at [367, 64] on div "Campo [DATE] 8 Fuegos Acograpes - Ag. [PERSON_NAME] - Ag. [GEOGRAPHIC_DATA] Aco…" at bounding box center [249, 65] width 321 height 50
click at [366, 59] on div "Aplicar búsqueda" at bounding box center [382, 59] width 37 height 8
type input "01/10/2024 - 21/05/2025"
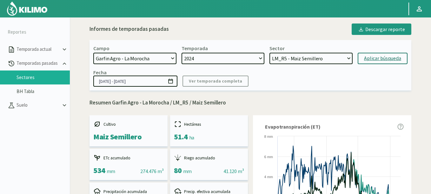
drag, startPoint x: 290, startPoint y: 62, endPoint x: 291, endPoint y: 57, distance: 5.2
click at [291, 57] on select "LM_R5 - Maiz Semillero LM_R4 - Maiz Semillero LM_R3 - Maiz Semillero LM_R2 - Ma…" at bounding box center [310, 58] width 83 height 11
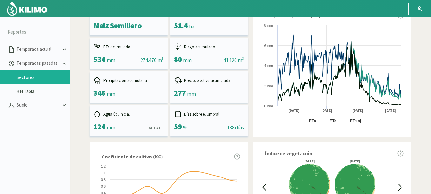
scroll to position [190, 0]
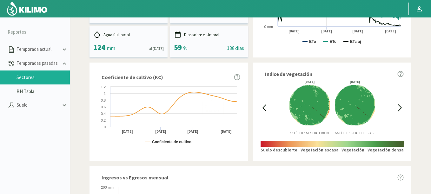
click at [261, 106] on icon at bounding box center [263, 107] width 7 height 7
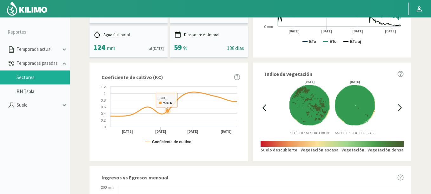
scroll to position [0, 0]
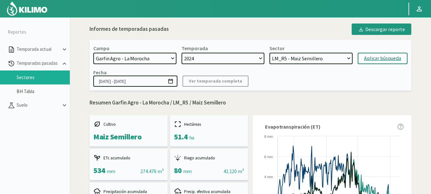
click at [377, 62] on div "Aplicar búsqueda" at bounding box center [382, 59] width 37 height 8
select select "60: Object"
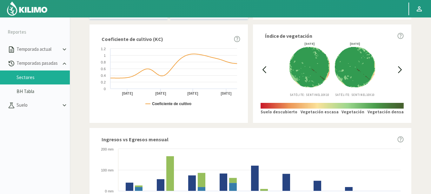
scroll to position [233, 0]
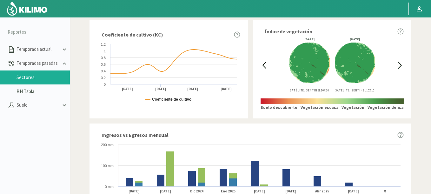
click at [402, 67] on icon at bounding box center [399, 65] width 7 height 7
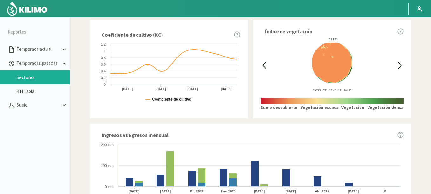
click at [260, 66] on icon at bounding box center [263, 65] width 7 height 7
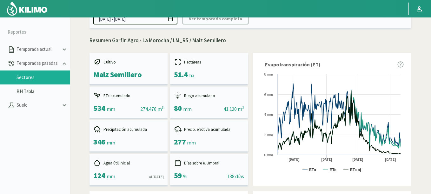
scroll to position [0, 0]
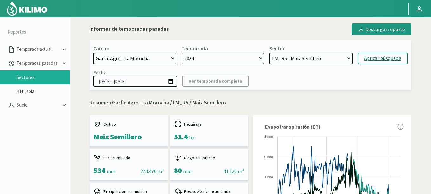
select select "815: Object"
click at [93, 53] on select "21 de Septiembre 8 Fuegos Acograpes - Ag. Carlos Muñoz Herrera Acograpes - Ag. …" at bounding box center [134, 58] width 83 height 11
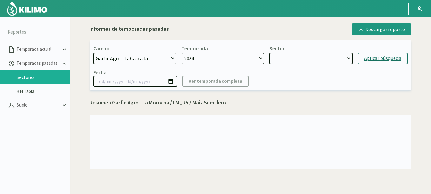
select select "65: Object"
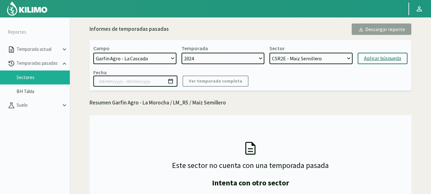
click at [372, 59] on div "Aplicar búsqueda" at bounding box center [382, 59] width 37 height 8
type input "01/10/2024 - 21/05/2025"
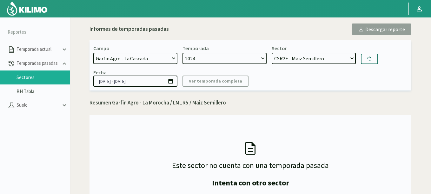
select select "66: Object"
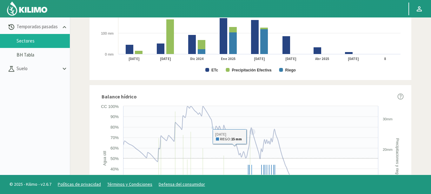
scroll to position [405, 0]
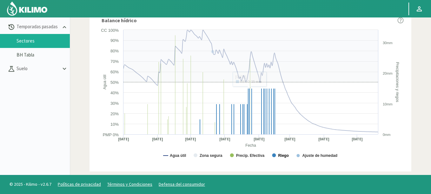
click at [284, 155] on text "Riego" at bounding box center [283, 155] width 10 height 4
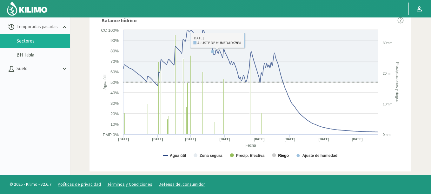
click at [284, 155] on text "Riego" at bounding box center [283, 155] width 10 height 4
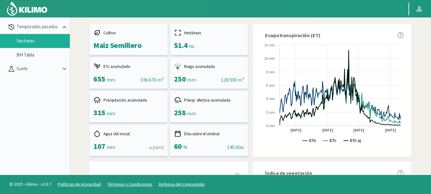
scroll to position [0, 0]
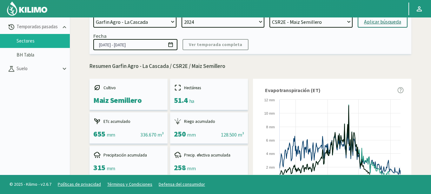
click at [131, 23] on select "21 de Septiembre 8 Fuegos Acograpes - Ag. Carlos Muñoz Herrera Acograpes - Ag. …" at bounding box center [134, 21] width 83 height 11
select select "1236: Object"
click at [93, 16] on select "21 de Septiembre 8 Fuegos Acograpes - Ag. Carlos Muñoz Herrera Acograpes - Ag. …" at bounding box center [134, 21] width 83 height 11
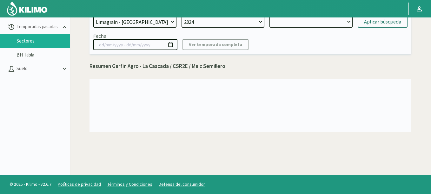
select select "67: Object"
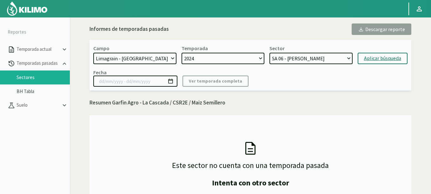
drag, startPoint x: 292, startPoint y: 55, endPoint x: 384, endPoint y: 64, distance: 92.4
click at [384, 64] on form "Campo [DATE] 8 Fuegos Acograpes - Ag. [PERSON_NAME] - Ag. [GEOGRAPHIC_DATA] Aco…" at bounding box center [250, 54] width 314 height 19
click at [385, 62] on div "Aplicar búsqueda" at bounding box center [382, 59] width 37 height 8
type input "01/10/2024 - 18/06/2025"
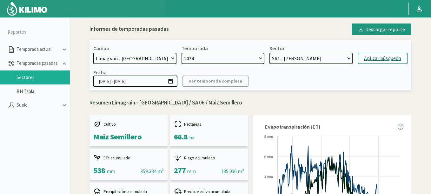
click at [269, 53] on select "SA 06 - Maiz Semillero SA1 - Maiz Semillero SA23 - Maiz Semillero SA15 - Maiz S…" at bounding box center [310, 58] width 83 height 11
click at [384, 62] on div "Aplicar búsqueda" at bounding box center [382, 59] width 37 height 8
select select "76: Object"
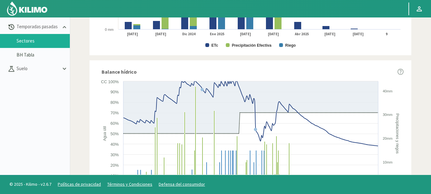
scroll to position [366, 0]
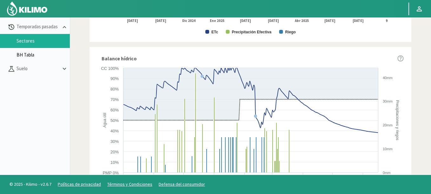
click at [24, 55] on link "BH Tabla" at bounding box center [42, 55] width 53 height 6
click at [26, 56] on link "BH Tabla" at bounding box center [42, 55] width 53 height 6
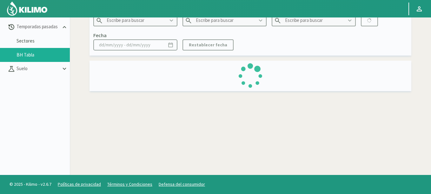
click at [22, 54] on link "BH Tabla" at bounding box center [42, 55] width 53 height 6
type input "21 de Septiembre"
type input "2022"
type input "P2B - Maiz"
type input "02/11/2022 - 04/09/2023"
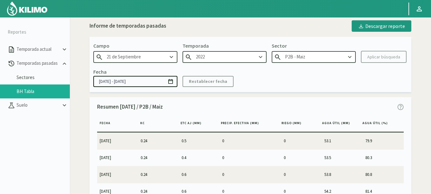
click at [23, 81] on li "Sectores" at bounding box center [35, 77] width 70 height 14
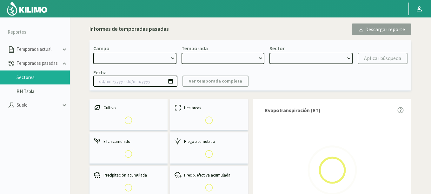
select select "0: Object"
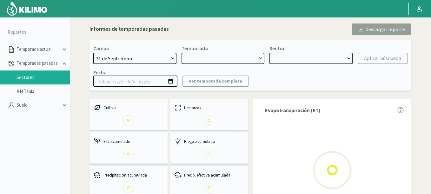
type input "20/10/2023 - 13/06/2024"
select select "0: 2023"
select select "0: Object"
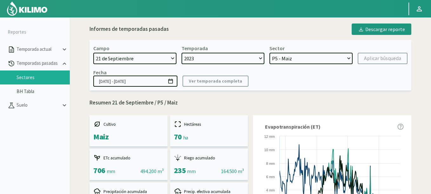
select select "816: Object"
click at [93, 53] on select "21 de Septiembre 8 Fuegos Acograpes - Ag. Carlos Muñoz Herrera Acograpes - Ag. …" at bounding box center [134, 58] width 83 height 11
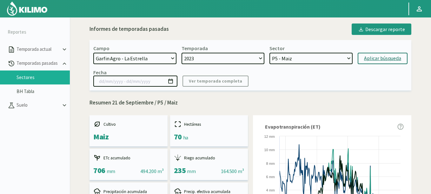
select select
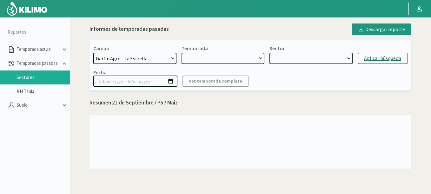
click at [374, 62] on button "Aplicar búsqueda" at bounding box center [382, 58] width 50 height 11
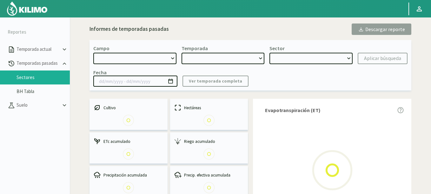
select select "816: Object"
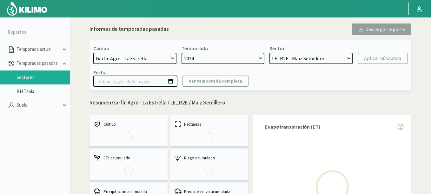
select select "0: 2024"
select select "0: Object"
type input "01/10/2024 - 21/05/2025"
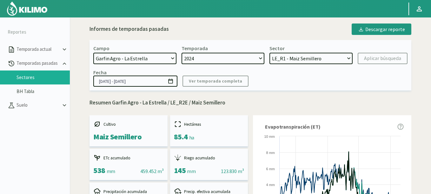
click at [269, 53] on select "LE_R2E - Maiz Semillero LE_R3E - Maiz Semillero LE_R1 - Maiz Semillero" at bounding box center [310, 58] width 83 height 11
click at [384, 59] on div "Aplicar búsqueda" at bounding box center [382, 59] width 37 height 8
select select "5: Object"
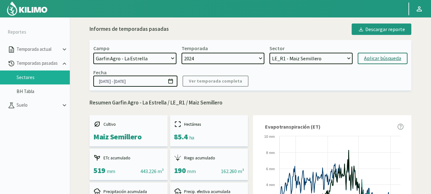
click at [299, 60] on select "LE_R2E - Maiz Semillero LE_R3E - Maiz Semillero LE_R1 - Maiz Semillero" at bounding box center [310, 58] width 83 height 11
select select "817: Object"
click at [93, 53] on select "21 de Septiembre 8 Fuegos Acograpes - Ag. Carlos Muñoz Herrera Acograpes - Ag. …" at bounding box center [134, 58] width 83 height 11
click at [372, 52] on form "Campo [DATE] 8 Fuegos Acograpes - Ag. [PERSON_NAME] - Ag. [GEOGRAPHIC_DATA] Aco…" at bounding box center [250, 54] width 314 height 19
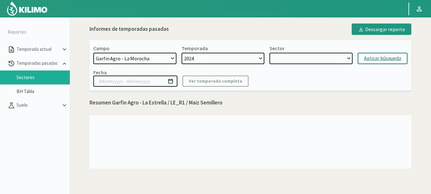
click at [372, 55] on div "Aplicar búsqueda" at bounding box center [382, 59] width 37 height 8
select select "6: Object"
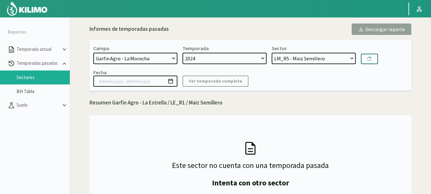
type input "01/10/2024 - 21/05/2025"
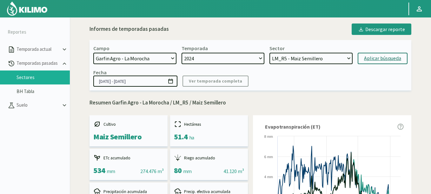
click at [366, 55] on div "Aplicar búsqueda" at bounding box center [382, 59] width 37 height 8
select select "16: Object"
click at [289, 61] on select "LM_R5 - Maiz Semillero LM_R4 - Maiz Semillero LM_R3 - Maiz Semillero LM_R2 - Ma…" at bounding box center [310, 58] width 83 height 11
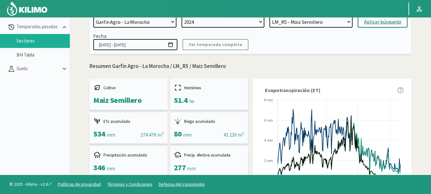
select select "1236: Object"
click at [93, 16] on select "21 de Septiembre 8 Fuegos Acograpes - Ag. Carlos Muñoz Herrera Acograpes - Ag. …" at bounding box center [134, 21] width 83 height 11
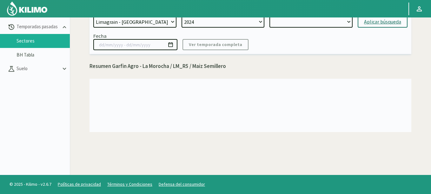
select select "21: Object"
click at [386, 23] on div "Aplicar búsqueda" at bounding box center [382, 22] width 37 height 8
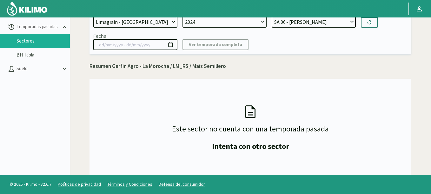
type input "01/10/2024 - 18/06/2025"
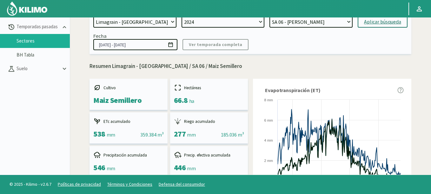
click at [371, 22] on div "Aplicar búsqueda" at bounding box center [382, 22] width 37 height 8
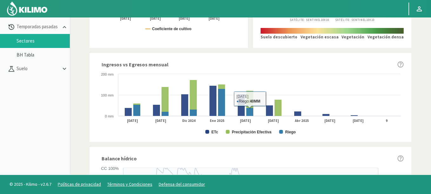
scroll to position [228, 0]
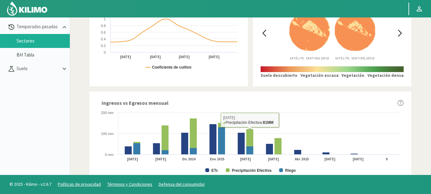
click at [263, 28] on div at bounding box center [263, 33] width 7 height 55
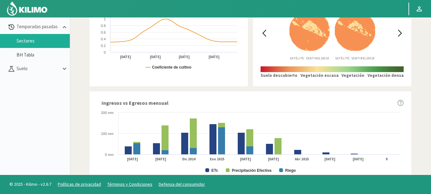
click at [272, 35] on div "01/06/2025 Satélite: Sentinel 10X10 10/06/2025 Satélite: Sentinel 10X10" at bounding box center [332, 33] width 128 height 55
click at [266, 34] on icon at bounding box center [263, 32] width 7 height 7
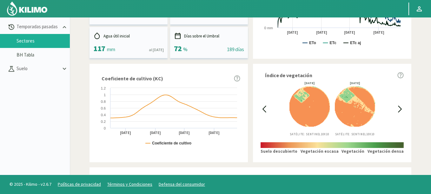
scroll to position [152, 0]
click at [264, 110] on icon at bounding box center [263, 109] width 7 height 7
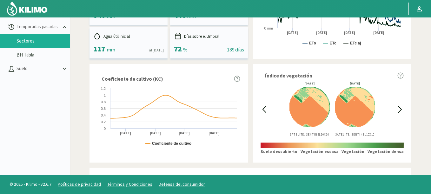
click at [264, 110] on icon at bounding box center [263, 109] width 7 height 7
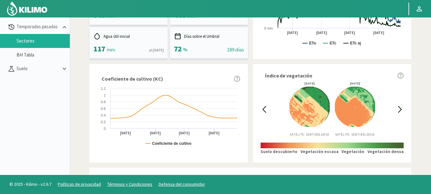
click at [264, 110] on icon at bounding box center [263, 109] width 7 height 7
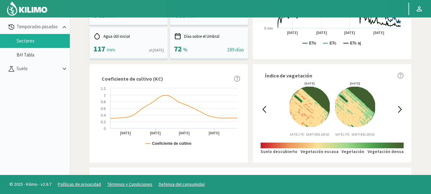
click at [264, 110] on icon at bounding box center [263, 109] width 7 height 7
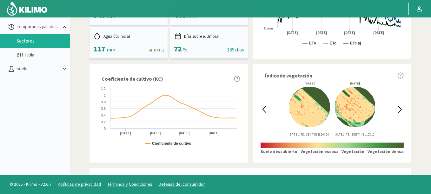
click at [264, 110] on icon at bounding box center [263, 109] width 7 height 7
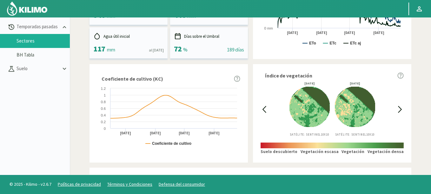
click at [264, 110] on icon at bounding box center [263, 109] width 7 height 7
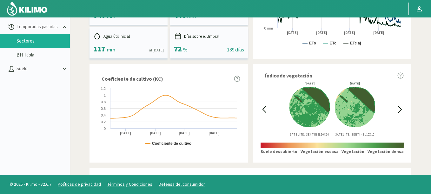
click at [264, 110] on icon at bounding box center [263, 109] width 7 height 7
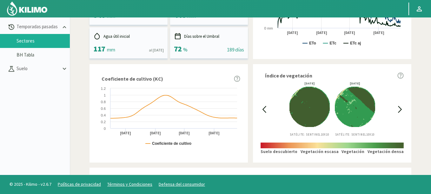
click at [264, 110] on icon at bounding box center [263, 109] width 7 height 7
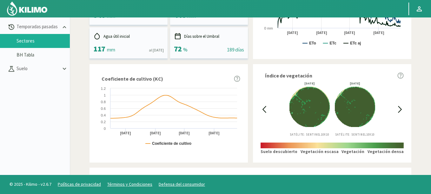
click at [399, 109] on icon at bounding box center [399, 109] width 7 height 7
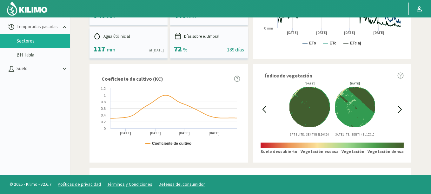
click at [267, 108] on icon at bounding box center [263, 109] width 7 height 7
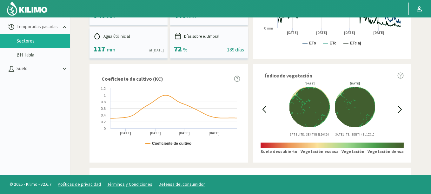
click at [266, 108] on icon at bounding box center [263, 109] width 7 height 7
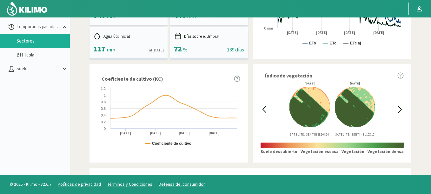
click at [266, 108] on icon at bounding box center [263, 109] width 7 height 7
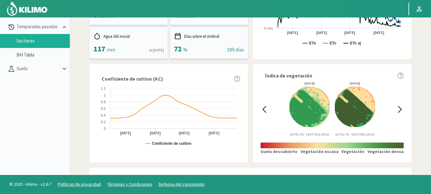
click at [266, 108] on icon at bounding box center [263, 109] width 7 height 7
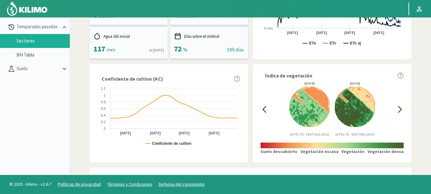
click at [266, 108] on icon at bounding box center [263, 109] width 7 height 7
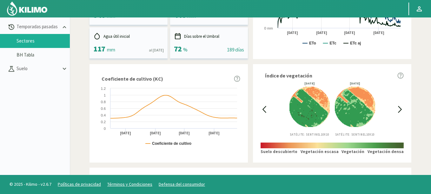
click at [399, 108] on icon at bounding box center [399, 109] width 7 height 7
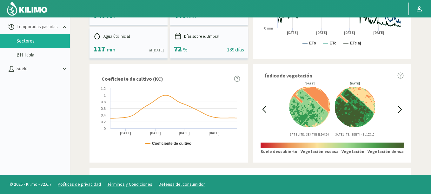
click at [399, 108] on icon at bounding box center [399, 109] width 7 height 7
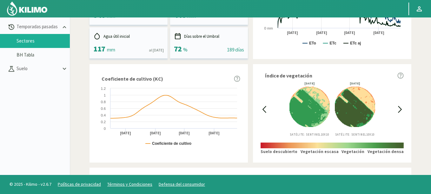
click at [399, 108] on icon at bounding box center [399, 109] width 7 height 7
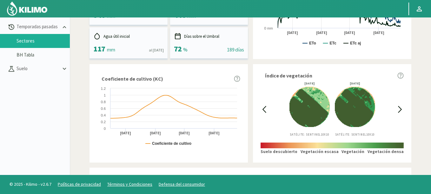
click at [399, 108] on icon at bounding box center [399, 109] width 7 height 7
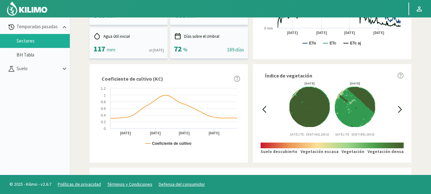
click at [399, 108] on icon at bounding box center [399, 109] width 7 height 7
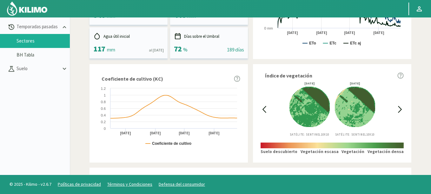
click at [399, 108] on icon at bounding box center [399, 109] width 7 height 7
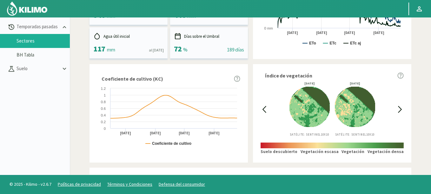
click at [399, 108] on icon at bounding box center [399, 109] width 7 height 7
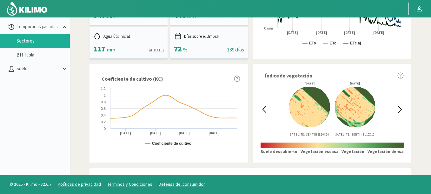
click at [399, 108] on icon at bounding box center [399, 109] width 7 height 7
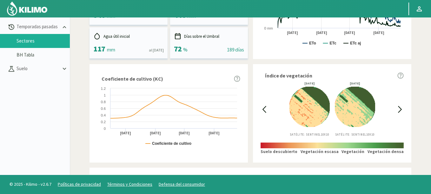
click at [399, 108] on icon at bounding box center [399, 109] width 7 height 7
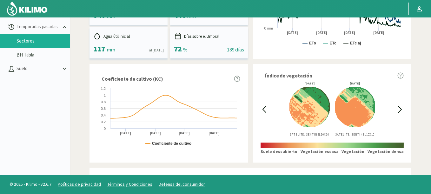
click at [399, 108] on icon at bounding box center [399, 109] width 7 height 7
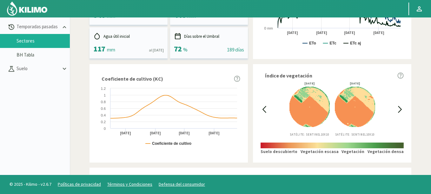
click at [399, 108] on icon at bounding box center [399, 109] width 7 height 7
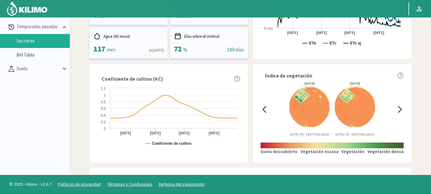
click at [265, 110] on icon at bounding box center [263, 109] width 7 height 7
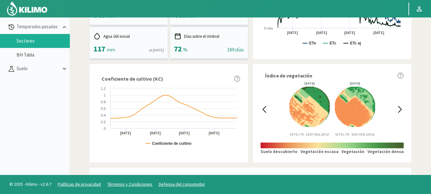
click at [264, 109] on icon at bounding box center [263, 109] width 7 height 7
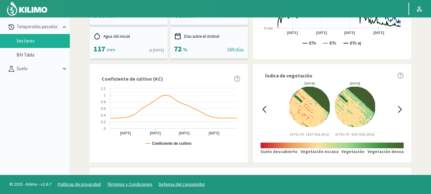
click at [264, 109] on icon at bounding box center [263, 109] width 7 height 7
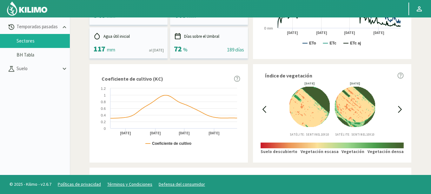
click at [399, 107] on icon at bounding box center [399, 109] width 3 height 6
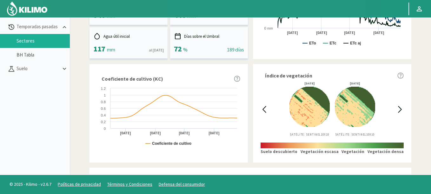
click at [399, 107] on icon at bounding box center [399, 109] width 3 height 6
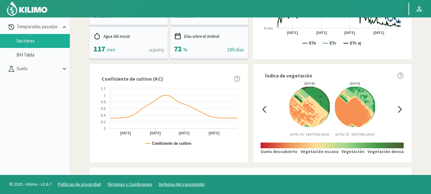
click at [398, 107] on icon at bounding box center [399, 109] width 7 height 7
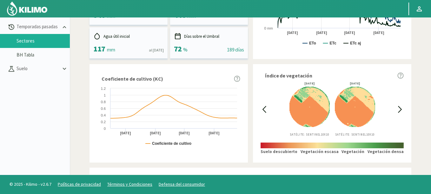
click at [398, 107] on icon at bounding box center [399, 109] width 7 height 7
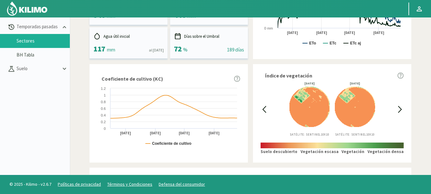
click at [398, 107] on icon at bounding box center [399, 109] width 7 height 7
click at [264, 111] on icon at bounding box center [263, 109] width 7 height 7
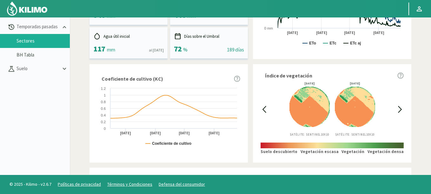
click at [264, 111] on icon at bounding box center [263, 109] width 7 height 7
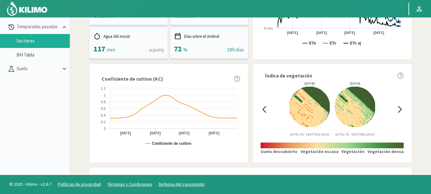
click at [264, 111] on icon at bounding box center [263, 109] width 7 height 7
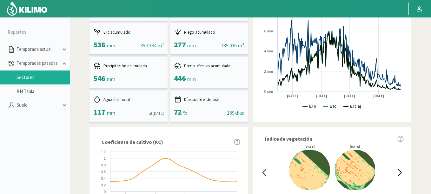
scroll to position [214, 0]
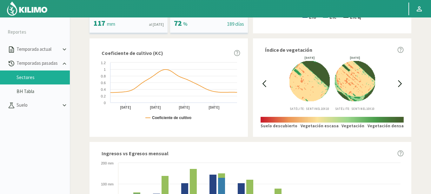
click at [258, 80] on div "Índice de vegetación 15/03/2025 Satélite: Sentinel 10X10 18/03/2025 Satélite: S…" at bounding box center [332, 87] width 158 height 98
click at [263, 82] on icon at bounding box center [264, 84] width 3 height 6
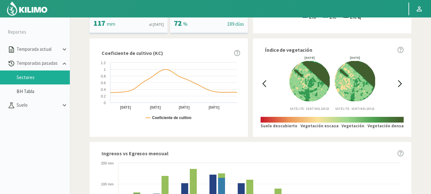
click at [401, 84] on icon at bounding box center [399, 84] width 3 height 6
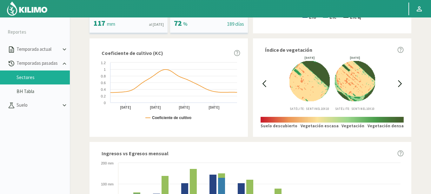
click at [262, 81] on icon at bounding box center [263, 83] width 7 height 7
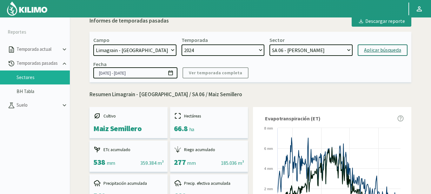
scroll to position [0, 0]
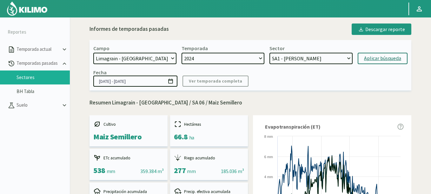
click at [269, 53] on select "SA 06 - Maiz Semillero SA1 - Maiz Semillero SA23 - Maiz Semillero SA15 - Maiz S…" at bounding box center [310, 58] width 83 height 11
click at [389, 56] on div "Aplicar búsqueda" at bounding box center [382, 59] width 37 height 8
select select "34: Object"
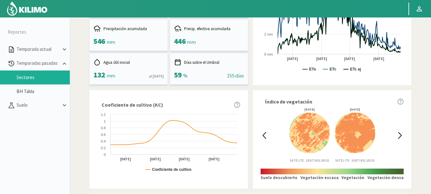
scroll to position [152, 0]
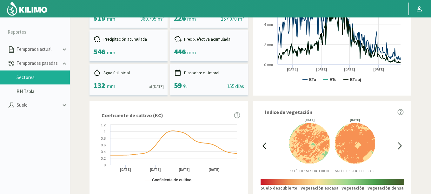
click at [265, 145] on icon at bounding box center [263, 145] width 7 height 7
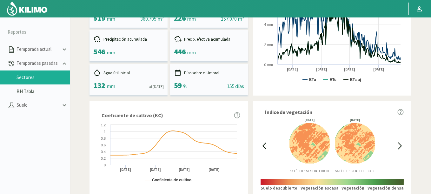
click at [265, 145] on icon at bounding box center [263, 145] width 7 height 7
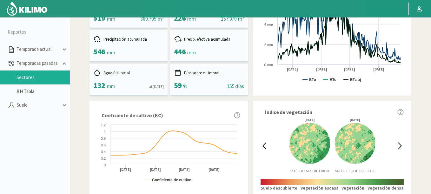
click at [265, 145] on icon at bounding box center [263, 145] width 7 height 7
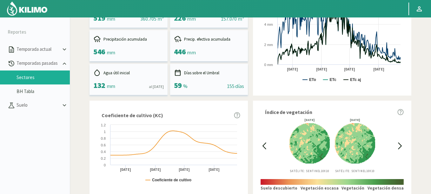
click at [265, 145] on icon at bounding box center [263, 145] width 7 height 7
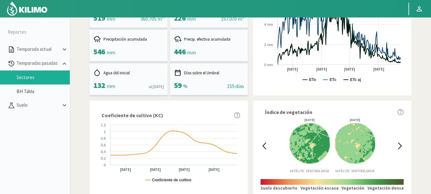
click at [265, 145] on icon at bounding box center [263, 145] width 7 height 7
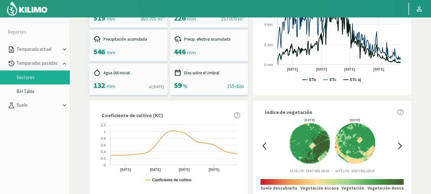
click at [265, 145] on icon at bounding box center [263, 145] width 7 height 7
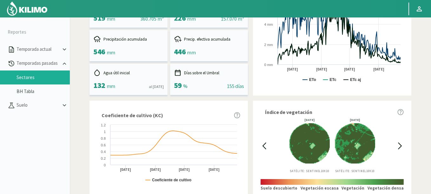
click at [265, 145] on icon at bounding box center [263, 145] width 7 height 7
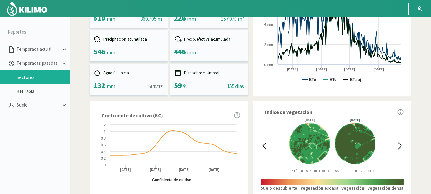
click at [265, 145] on icon at bounding box center [263, 145] width 7 height 7
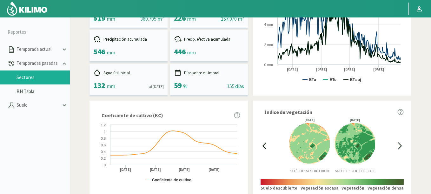
click at [265, 145] on icon at bounding box center [263, 145] width 7 height 7
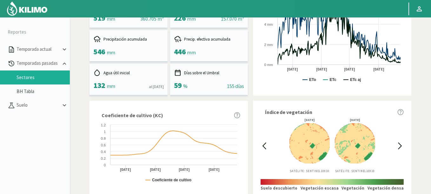
click at [399, 146] on icon at bounding box center [399, 145] width 7 height 7
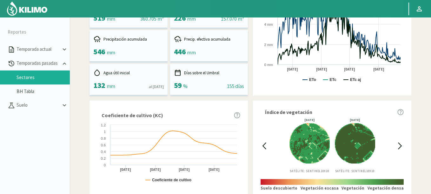
click at [399, 146] on icon at bounding box center [399, 145] width 7 height 7
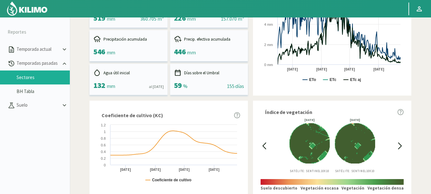
click at [399, 146] on icon at bounding box center [399, 145] width 7 height 7
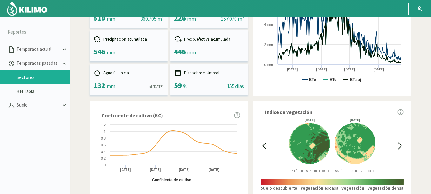
click at [399, 146] on icon at bounding box center [399, 145] width 7 height 7
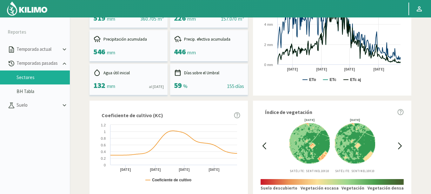
click at [261, 141] on div at bounding box center [263, 145] width 7 height 55
click at [269, 150] on div "20/03/2025 Satélite: Sentinel 10X10 25/03/2025 Satélite: Sentinel 10X10" at bounding box center [332, 145] width 128 height 55
click at [265, 147] on icon at bounding box center [263, 145] width 7 height 7
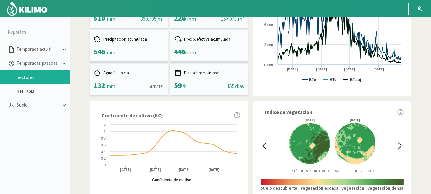
click at [265, 147] on icon at bounding box center [263, 145] width 7 height 7
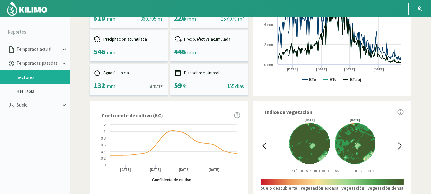
click at [399, 146] on icon at bounding box center [399, 145] width 7 height 7
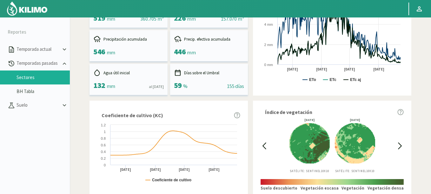
click at [399, 146] on icon at bounding box center [399, 145] width 7 height 7
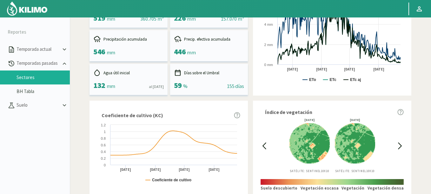
click at [262, 145] on icon at bounding box center [263, 145] width 7 height 7
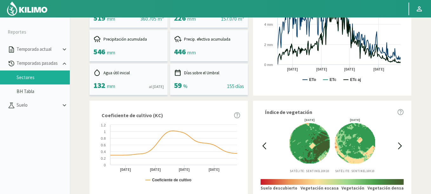
click at [399, 146] on icon at bounding box center [399, 145] width 7 height 7
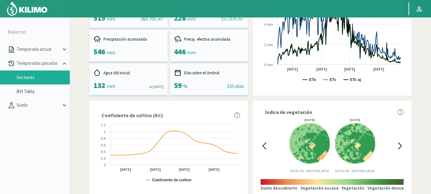
click at [399, 146] on icon at bounding box center [399, 145] width 7 height 7
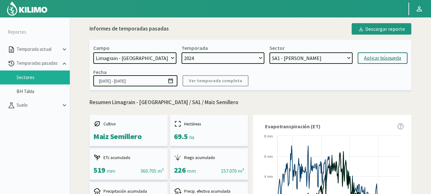
scroll to position [0, 0]
select select "817: Object"
click at [93, 53] on select "21 de Septiembre 8 Fuegos Acograpes - Ag. Carlos Muñoz Herrera Acograpes - Ag. …" at bounding box center [134, 58] width 83 height 11
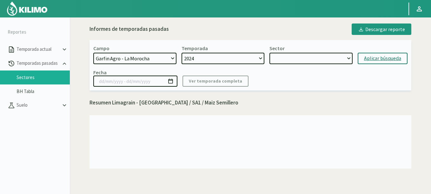
select select "37: Object"
click at [376, 62] on div "Aplicar búsqueda" at bounding box center [382, 59] width 37 height 8
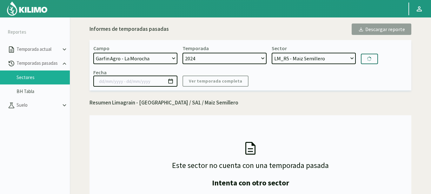
type input "01/10/2024 - 21/05/2025"
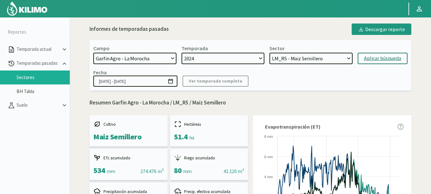
click at [269, 53] on select "LM_R5 - Maiz Semillero LM_R4 - Maiz Semillero LM_R3 - Maiz Semillero LM_R2 - Ma…" at bounding box center [310, 58] width 83 height 11
click at [360, 62] on button "Aplicar búsqueda" at bounding box center [382, 58] width 50 height 11
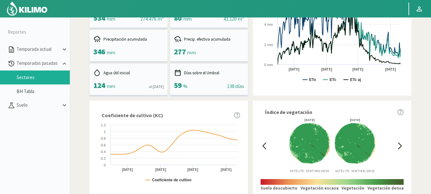
select select "47: Object"
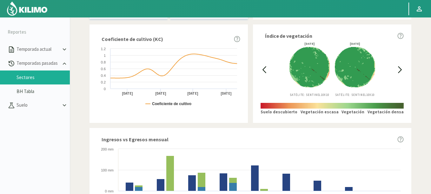
scroll to position [233, 0]
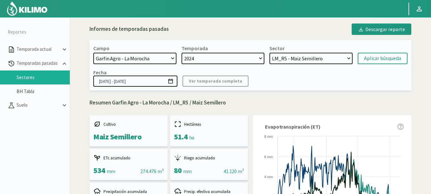
select select "817: Object"
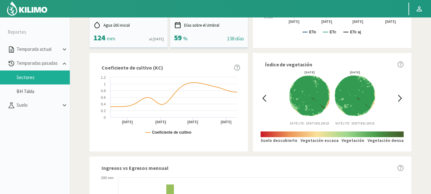
scroll to position [176, 0]
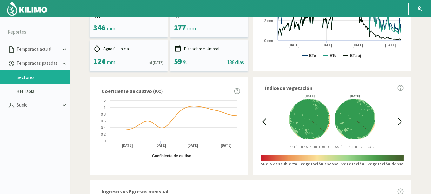
click at [267, 122] on icon at bounding box center [263, 121] width 7 height 7
click at [400, 121] on icon at bounding box center [399, 122] width 3 height 6
click at [398, 120] on icon at bounding box center [399, 121] width 7 height 7
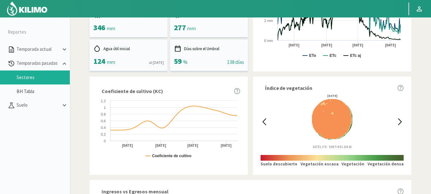
click at [263, 122] on icon at bounding box center [263, 121] width 7 height 7
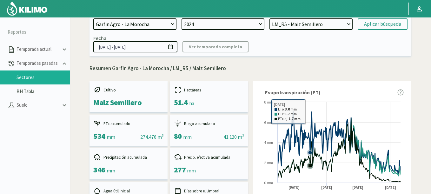
scroll to position [0, 0]
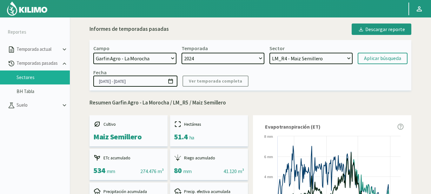
click at [269, 53] on select "LM_R5 - Maiz Semillero LM_R4 - Maiz Semillero LM_R3 - Maiz Semillero LM_R2 - Ma…" at bounding box center [310, 58] width 83 height 11
click at [381, 56] on div "Aplicar búsqueda" at bounding box center [382, 59] width 37 height 8
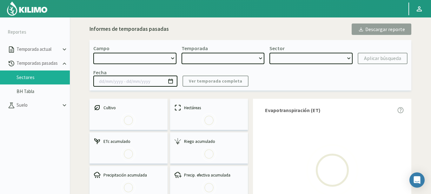
select select "817: Object"
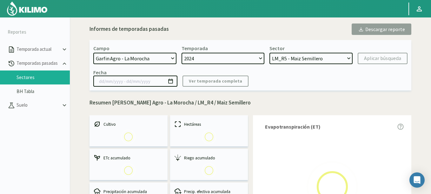
select select "0: 2024"
select select "1: Object"
type input "[DATE] - [DATE]"
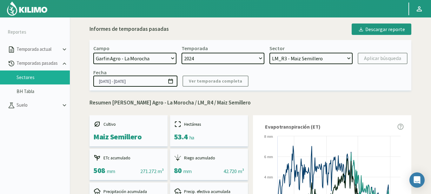
click at [269, 53] on select "LM_R5 - Maiz Semillero LM_R4 - Maiz Semillero LM_R3 - Maiz Semillero LM_R2 - Ma…" at bounding box center [310, 58] width 83 height 11
click at [379, 61] on div "Aplicar búsqueda" at bounding box center [382, 59] width 37 height 8
select select "7: Object"
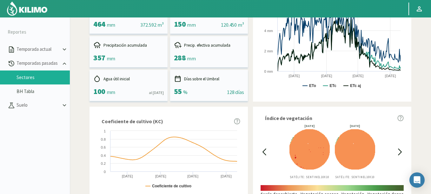
scroll to position [228, 0]
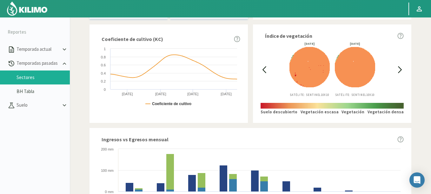
click at [260, 66] on div "Índice de vegetación 09/05/2025 Satélite: Sentinel 10X10 12/05/2025 Satélite: S…" at bounding box center [332, 73] width 158 height 98
click at [263, 67] on icon at bounding box center [263, 69] width 7 height 7
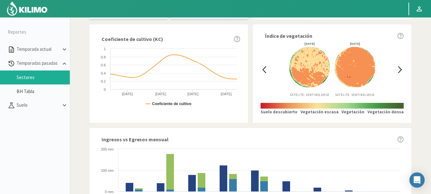
click at [263, 67] on icon at bounding box center [263, 69] width 7 height 7
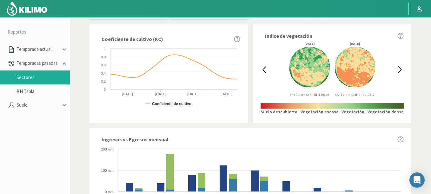
click at [263, 67] on icon at bounding box center [263, 69] width 7 height 7
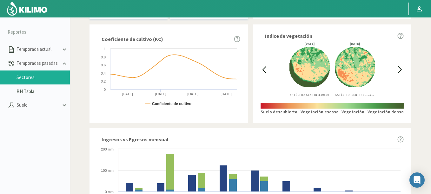
click at [263, 67] on icon at bounding box center [263, 69] width 7 height 7
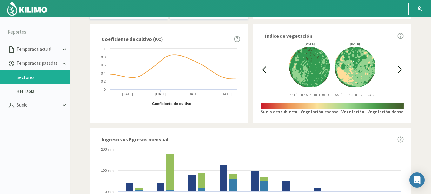
click at [263, 67] on icon at bounding box center [263, 69] width 7 height 7
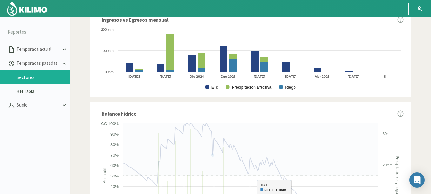
scroll to position [214, 0]
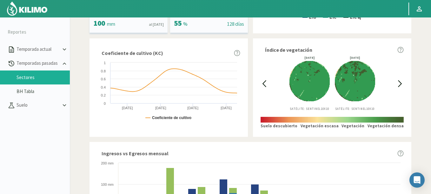
click at [398, 80] on div at bounding box center [399, 83] width 7 height 55
click at [401, 83] on icon at bounding box center [399, 83] width 7 height 7
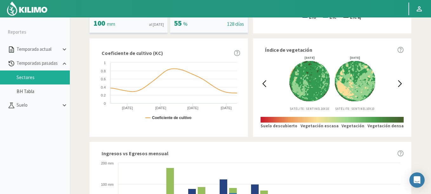
click at [401, 83] on icon at bounding box center [399, 83] width 7 height 7
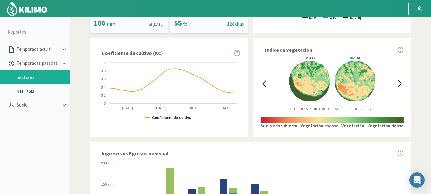
click at [264, 81] on icon at bounding box center [263, 83] width 7 height 7
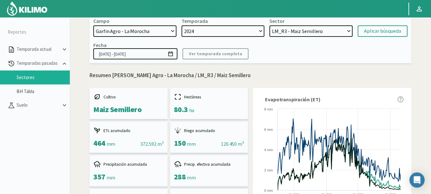
scroll to position [0, 0]
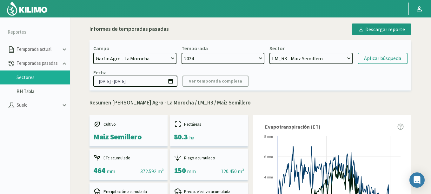
click at [172, 76] on input "01/10/2024 - 21/05/2025" at bounding box center [135, 80] width 84 height 11
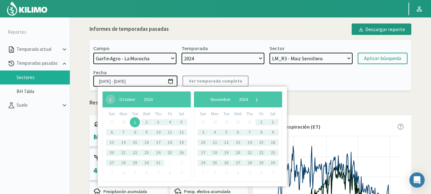
click at [172, 78] on icon at bounding box center [170, 81] width 6 height 6
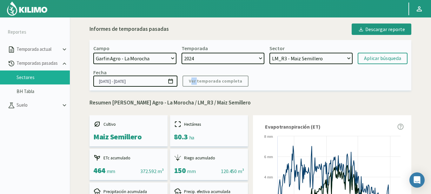
click at [172, 78] on icon at bounding box center [170, 81] width 6 height 6
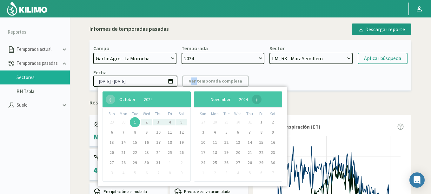
click at [261, 102] on span "›" at bounding box center [257, 99] width 10 height 10
click at [256, 102] on span "›" at bounding box center [252, 99] width 10 height 10
click at [258, 102] on span "›" at bounding box center [254, 99] width 10 height 10
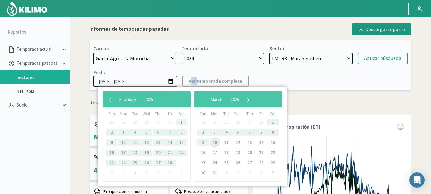
click at [212, 142] on span "10" at bounding box center [215, 142] width 10 height 10
type input "01/10/2024 - 10/03/2025"
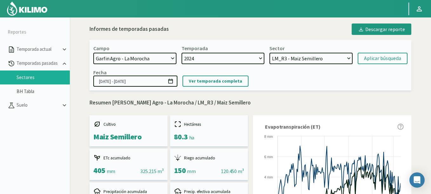
click at [255, 74] on div "Fecha 01/10/2024 - 10/03/2025 Ver temporada completa" at bounding box center [250, 77] width 314 height 17
click at [269, 53] on select "LM_R5 - Maiz Semillero LM_R4 - Maiz Semillero LM_R3 - Maiz Semillero LM_R2 - Ma…" at bounding box center [310, 58] width 83 height 11
click at [376, 57] on div "Aplicar búsqueda" at bounding box center [382, 59] width 37 height 8
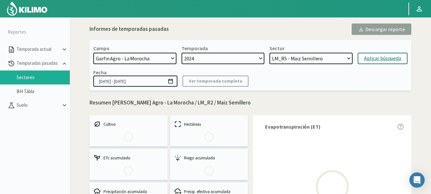
select select "13: Object"
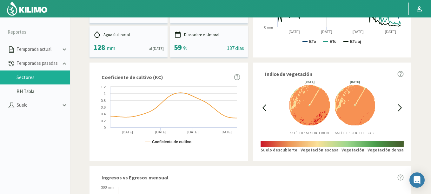
scroll to position [195, 0]
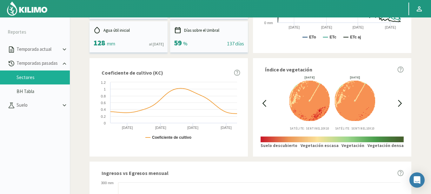
click at [265, 98] on div at bounding box center [263, 103] width 7 height 55
click at [265, 102] on icon at bounding box center [263, 103] width 7 height 7
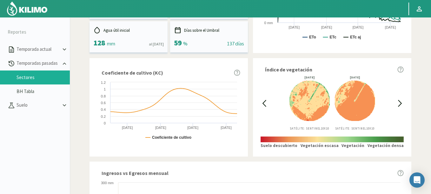
click at [265, 102] on icon at bounding box center [263, 103] width 7 height 7
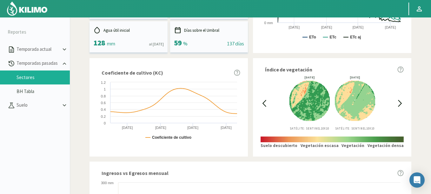
click at [265, 102] on icon at bounding box center [263, 103] width 7 height 7
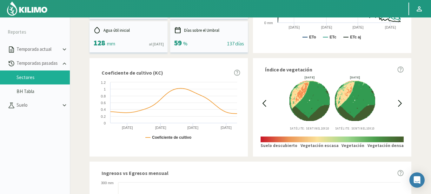
click at [265, 102] on icon at bounding box center [263, 103] width 7 height 7
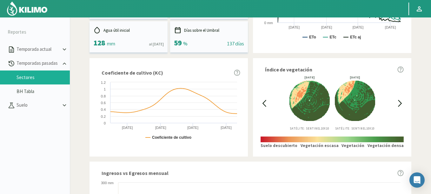
click at [264, 102] on icon at bounding box center [264, 103] width 3 height 6
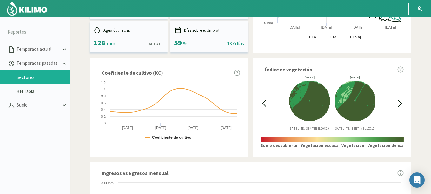
click at [264, 102] on icon at bounding box center [264, 103] width 3 height 6
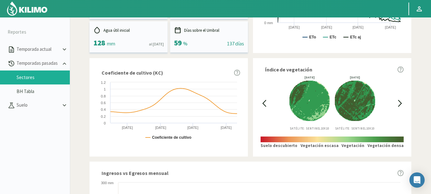
click at [264, 102] on icon at bounding box center [264, 103] width 3 height 6
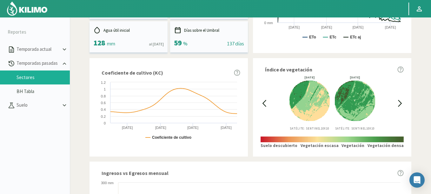
click at [264, 102] on icon at bounding box center [264, 103] width 3 height 6
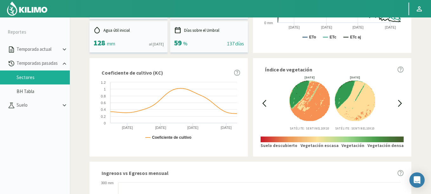
click at [264, 102] on icon at bounding box center [264, 103] width 3 height 6
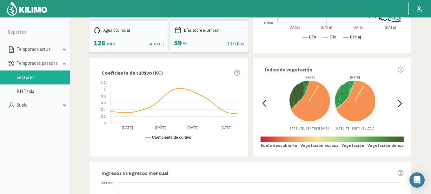
click at [264, 102] on icon at bounding box center [264, 103] width 3 height 6
click at [399, 102] on icon at bounding box center [399, 103] width 7 height 7
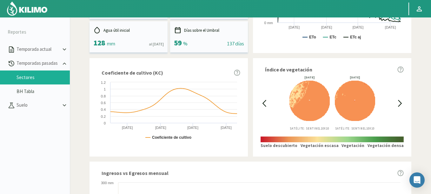
click at [399, 102] on icon at bounding box center [399, 103] width 7 height 7
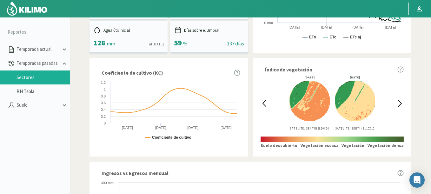
click at [399, 102] on icon at bounding box center [399, 103] width 7 height 7
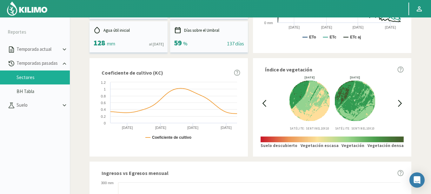
click at [399, 102] on icon at bounding box center [399, 103] width 7 height 7
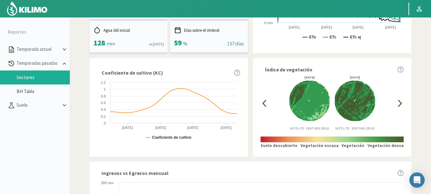
click at [399, 102] on icon at bounding box center [399, 103] width 7 height 7
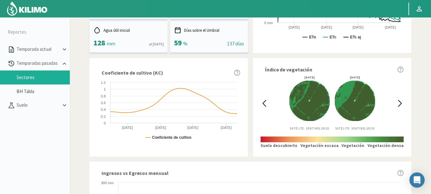
click at [399, 102] on icon at bounding box center [399, 103] width 7 height 7
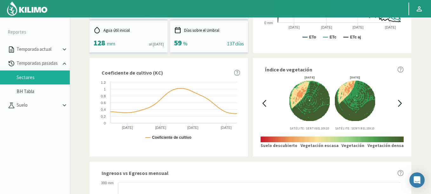
click at [399, 102] on icon at bounding box center [399, 103] width 7 height 7
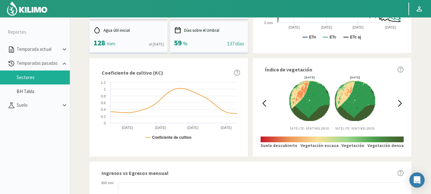
click at [399, 102] on icon at bounding box center [399, 103] width 7 height 7
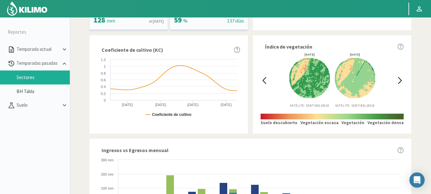
scroll to position [214, 0]
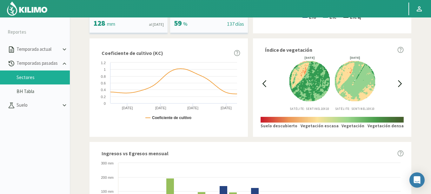
click at [260, 84] on icon at bounding box center [263, 83] width 7 height 7
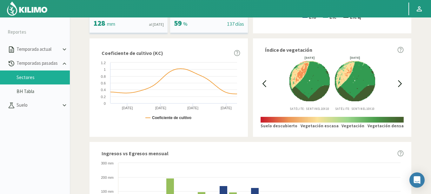
click at [399, 81] on icon at bounding box center [399, 83] width 7 height 7
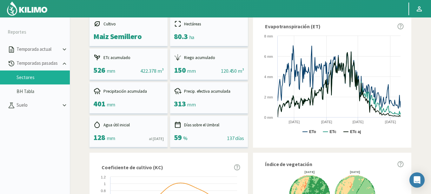
scroll to position [0, 0]
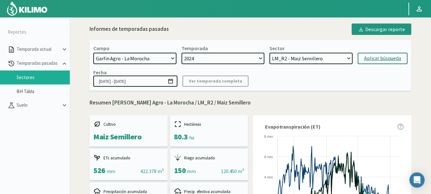
click at [172, 81] on icon at bounding box center [170, 81] width 4 height 5
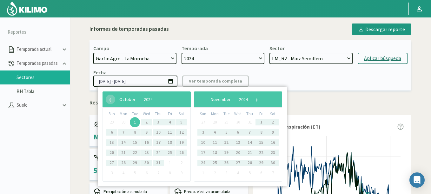
click at [130, 122] on span "1" at bounding box center [135, 122] width 10 height 10
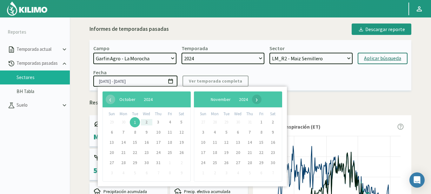
click at [261, 98] on span "›" at bounding box center [257, 99] width 10 height 10
click at [258, 98] on span "›" at bounding box center [254, 99] width 10 height 10
click at [253, 98] on span "›" at bounding box center [248, 99] width 10 height 10
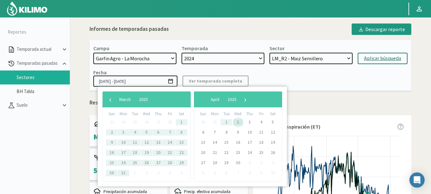
click at [237, 124] on span "2" at bounding box center [238, 122] width 10 height 10
type input "01/10/2024 - 02/04/2025"
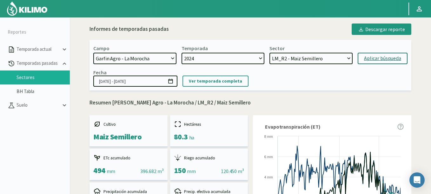
select select "14: Object"
click at [269, 53] on select "LM_R5 - Maiz Semillero LM_R4 - Maiz Semillero LM_R3 - Maiz Semillero LM_R2 - Ma…" at bounding box center [310, 58] width 83 height 11
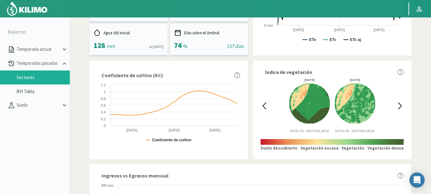
scroll to position [190, 0]
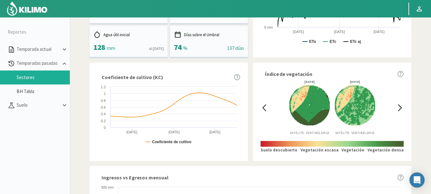
click at [264, 107] on icon at bounding box center [263, 107] width 7 height 7
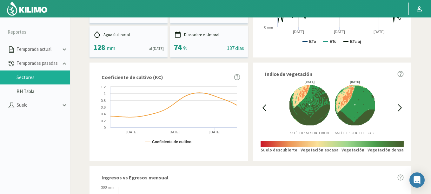
click at [405, 112] on div "Índice de vegetación 18/03/2025 Satélite: Sentinel 10X10 20/03/2025 Satélite: S…" at bounding box center [332, 111] width 158 height 98
click at [400, 109] on icon at bounding box center [399, 107] width 7 height 7
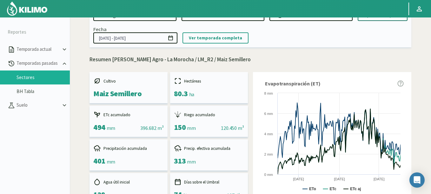
scroll to position [0, 0]
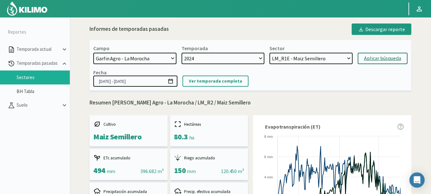
click at [386, 57] on div "Aplicar búsqueda" at bounding box center [382, 59] width 37 height 8
type input "01/10/2024 - 21/05/2025"
select select "19: Object"
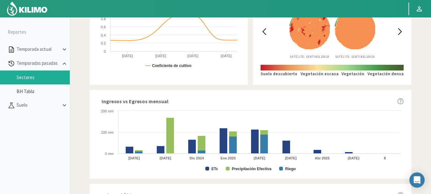
scroll to position [190, 0]
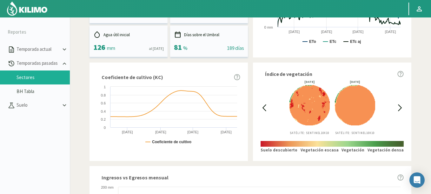
click at [266, 105] on icon at bounding box center [263, 107] width 7 height 7
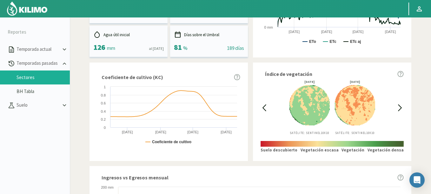
click at [266, 105] on icon at bounding box center [263, 107] width 7 height 7
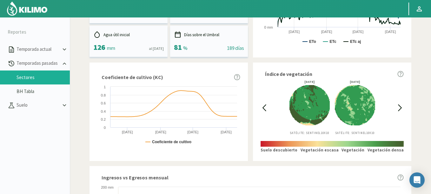
click at [399, 108] on icon at bounding box center [399, 107] width 7 height 7
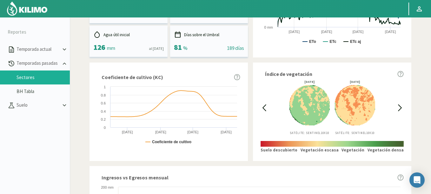
click at [262, 107] on icon at bounding box center [263, 107] width 7 height 7
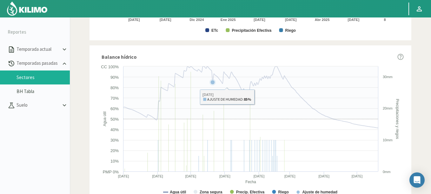
scroll to position [252, 0]
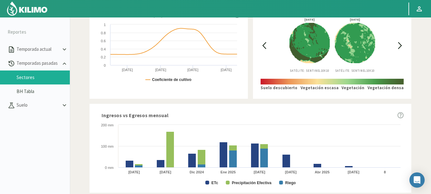
click at [264, 43] on icon at bounding box center [263, 45] width 7 height 7
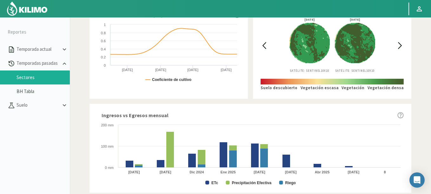
click at [399, 44] on icon at bounding box center [399, 45] width 7 height 7
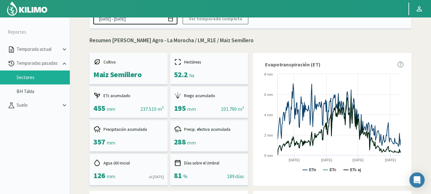
scroll to position [24, 0]
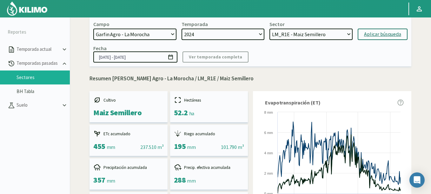
click at [173, 58] on icon at bounding box center [170, 57] width 6 height 6
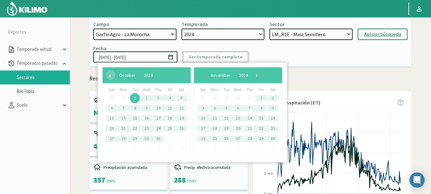
click at [136, 98] on span "1" at bounding box center [135, 98] width 10 height 10
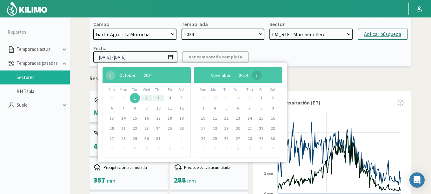
click at [261, 77] on span "›" at bounding box center [257, 75] width 10 height 10
click at [256, 77] on span "›" at bounding box center [252, 75] width 10 height 10
click at [258, 77] on span "›" at bounding box center [254, 75] width 10 height 10
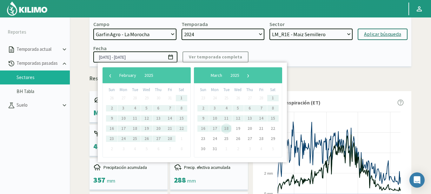
click at [229, 128] on span "18" at bounding box center [226, 128] width 10 height 10
type input "01/10/2024 - 18/03/2025"
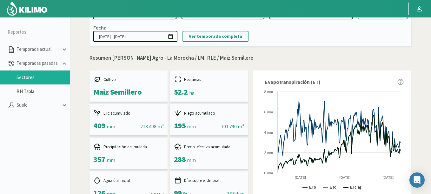
scroll to position [114, 0]
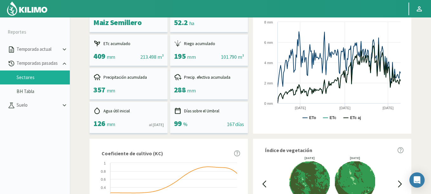
click at [47, 7] on img at bounding box center [27, 8] width 42 height 15
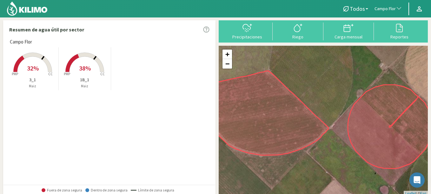
click at [396, 6] on span "button" at bounding box center [397, 9] width 6 height 6
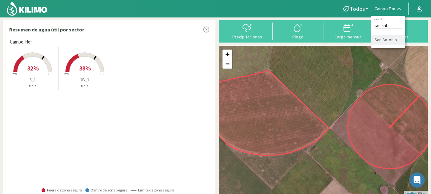
type input "san ant"
click at [385, 36] on li "San Antonio" at bounding box center [388, 40] width 34 height 10
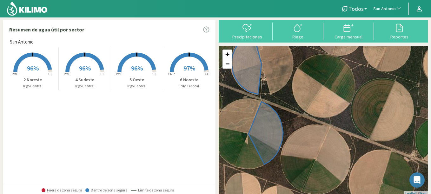
click at [131, 70] on span "96%" at bounding box center [137, 68] width 12 height 8
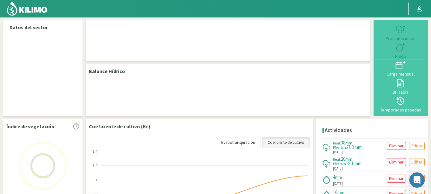
select select "232: Object"
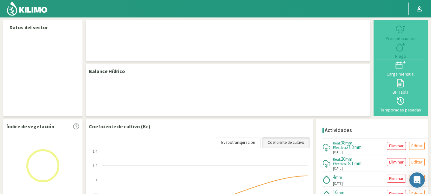
select select "2: Object"
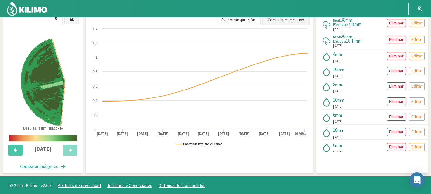
scroll to position [255, 0]
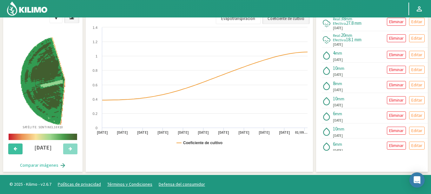
click at [13, 146] on button at bounding box center [15, 148] width 14 height 11
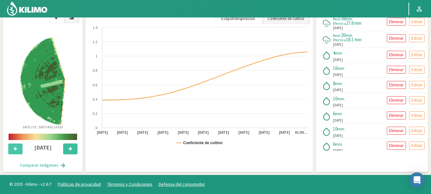
click at [69, 144] on button at bounding box center [70, 148] width 14 height 11
